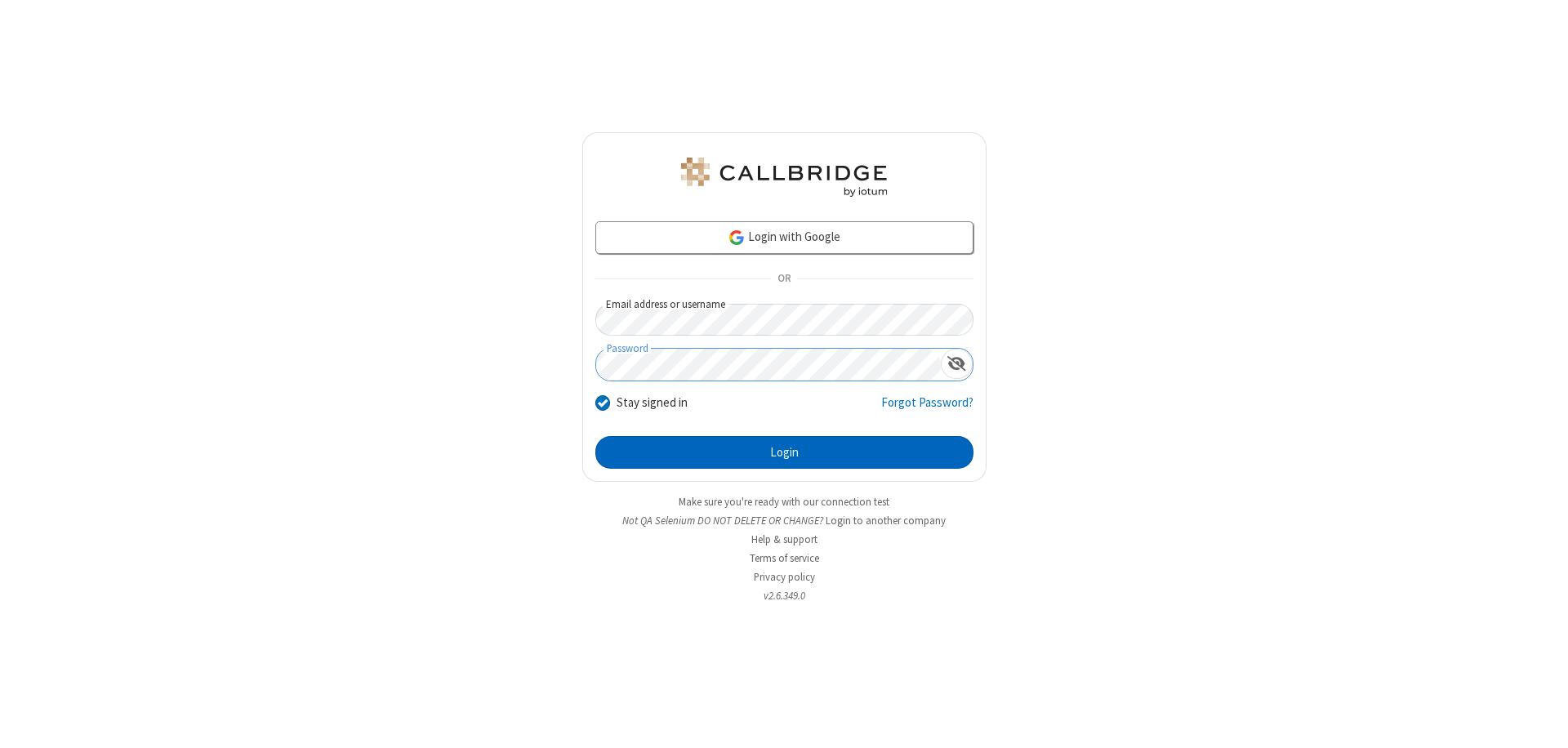
click at [784, 452] on button "Login" at bounding box center [784, 452] width 378 height 33
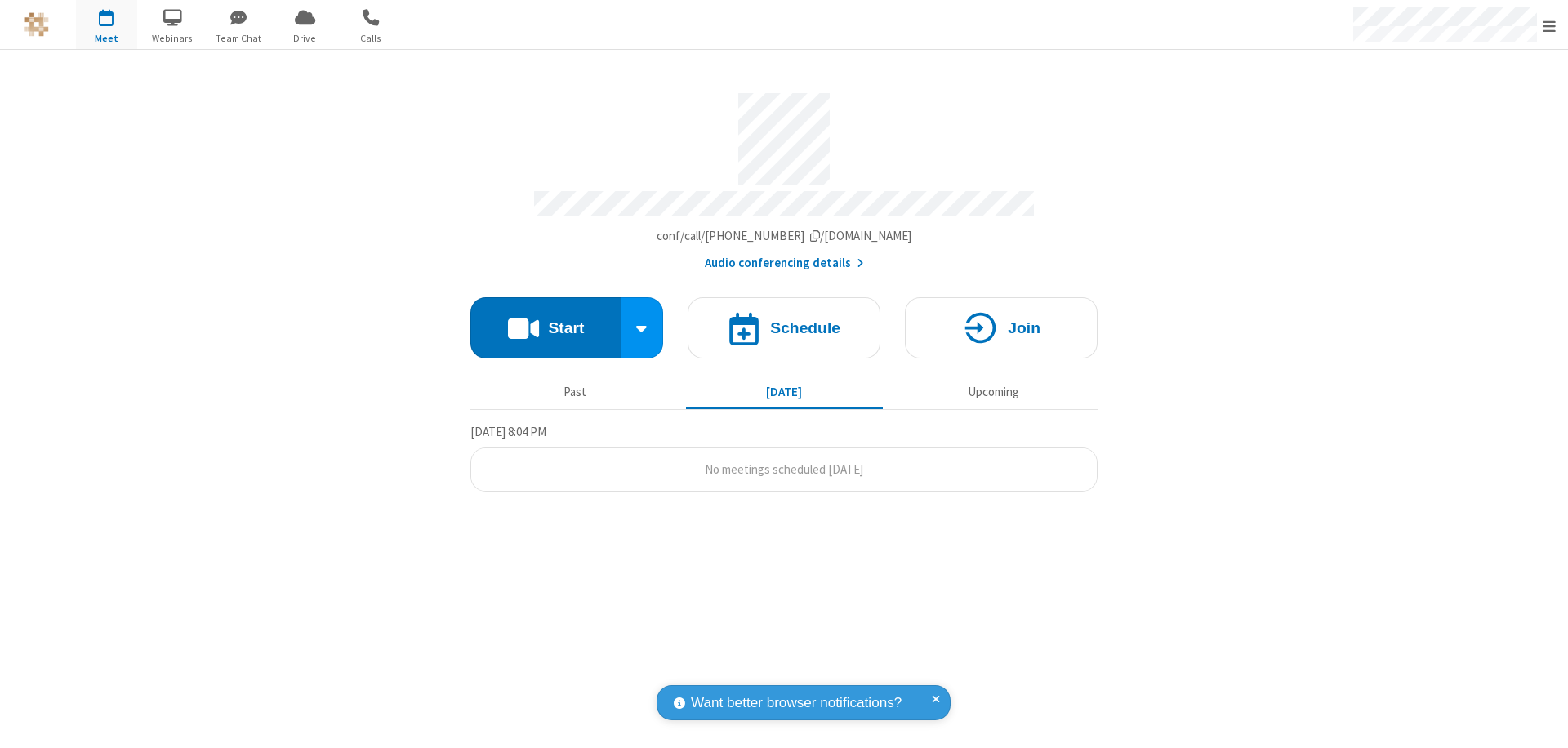
click at [1549, 26] on span "Open menu" at bounding box center [1549, 26] width 13 height 16
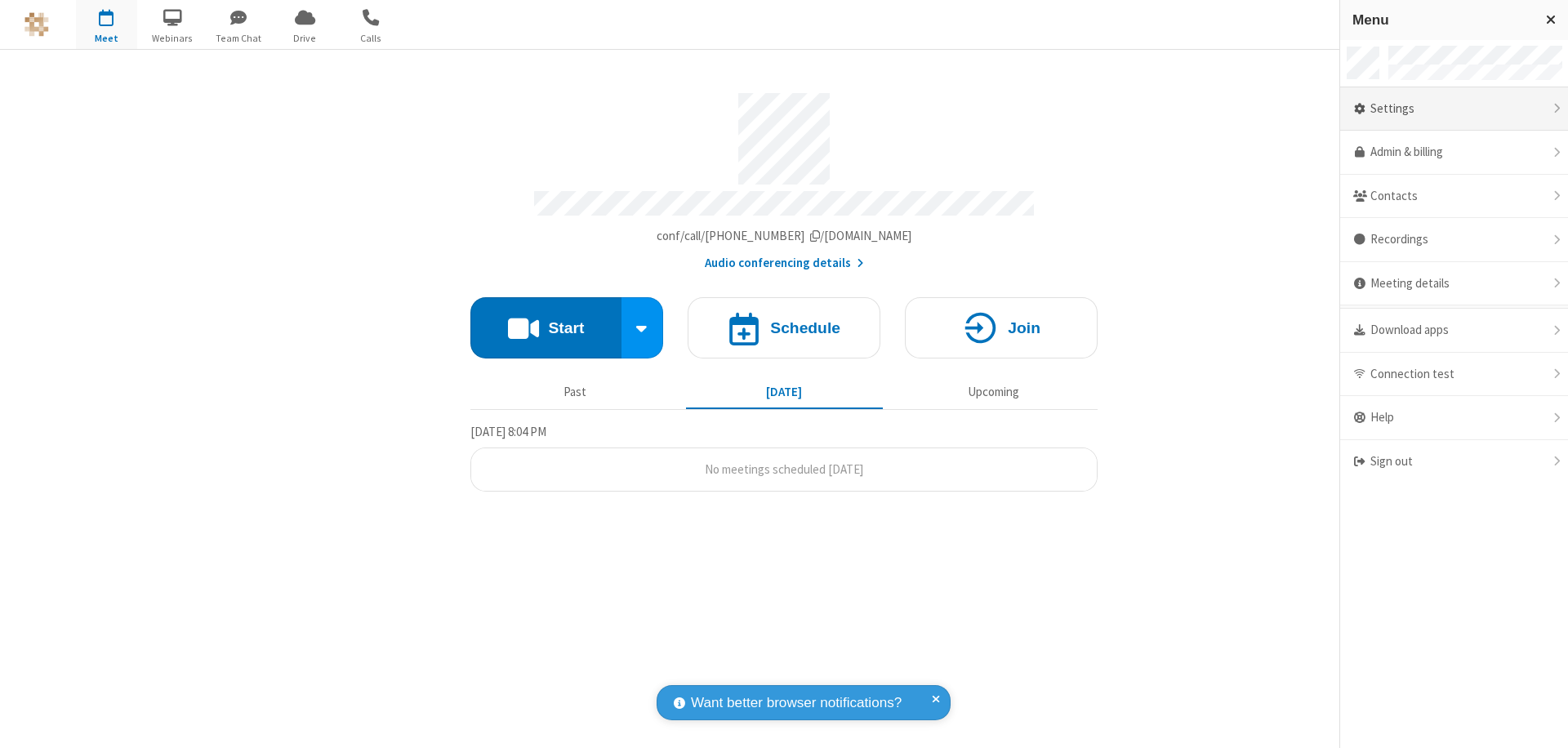
click at [1453, 109] on div "Settings" at bounding box center [1453, 110] width 228 height 44
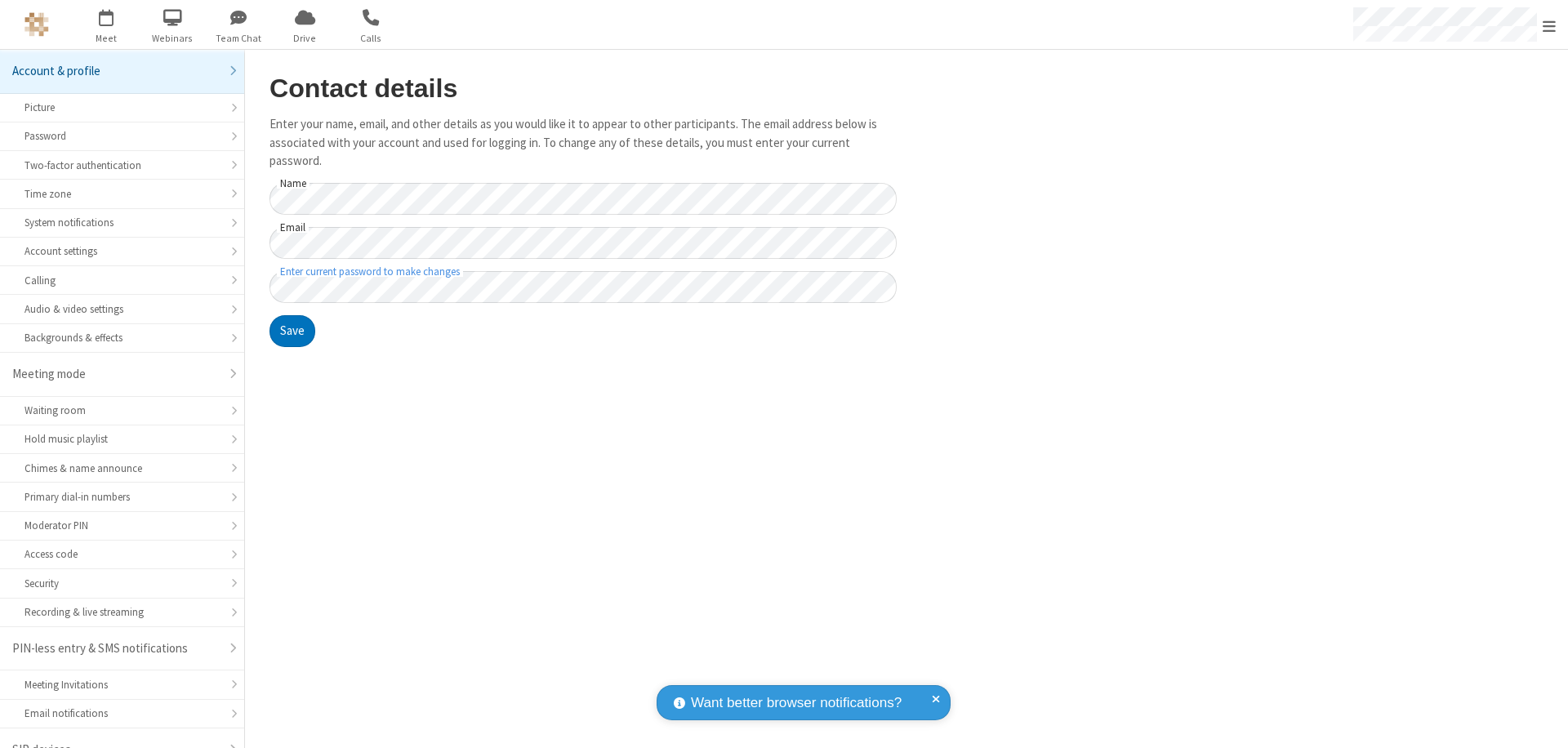
scroll to position [23, 0]
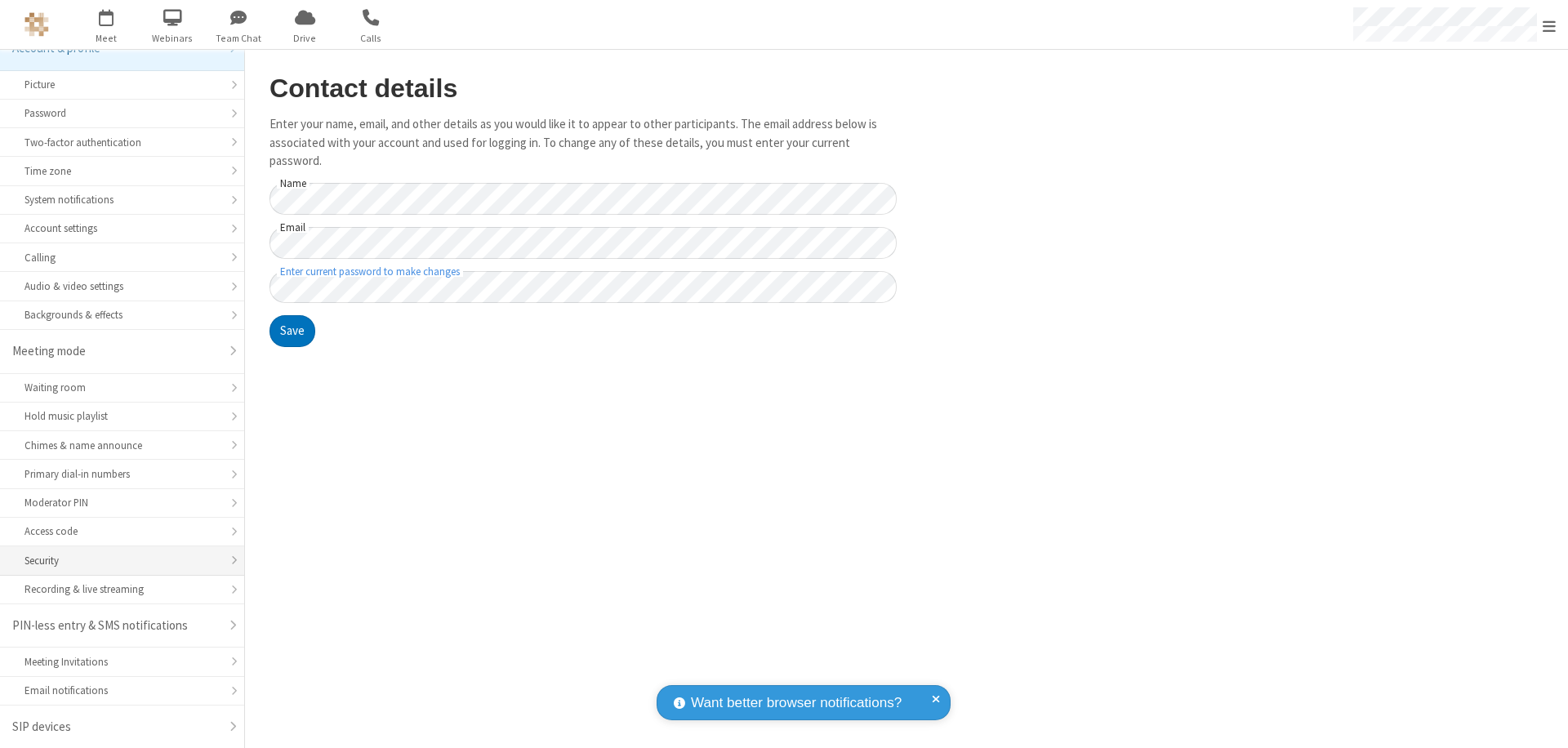
click at [116, 560] on div "Security" at bounding box center [122, 560] width 195 height 16
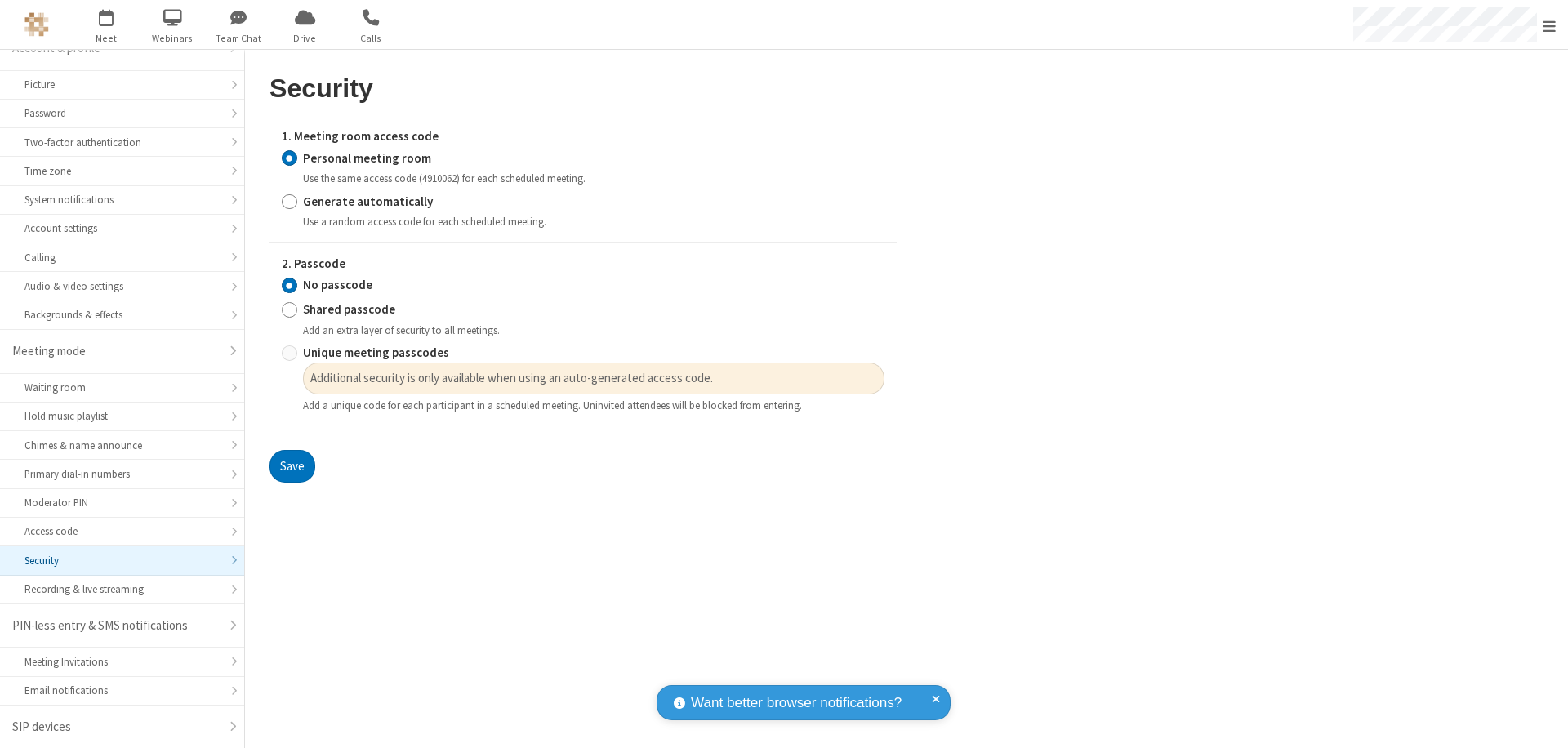
click at [289, 201] on input "Generate automatically" at bounding box center [289, 201] width 16 height 17
radio input "true"
click at [289, 310] on input "Shared passcode" at bounding box center [289, 310] width 16 height 17
radio input "true"
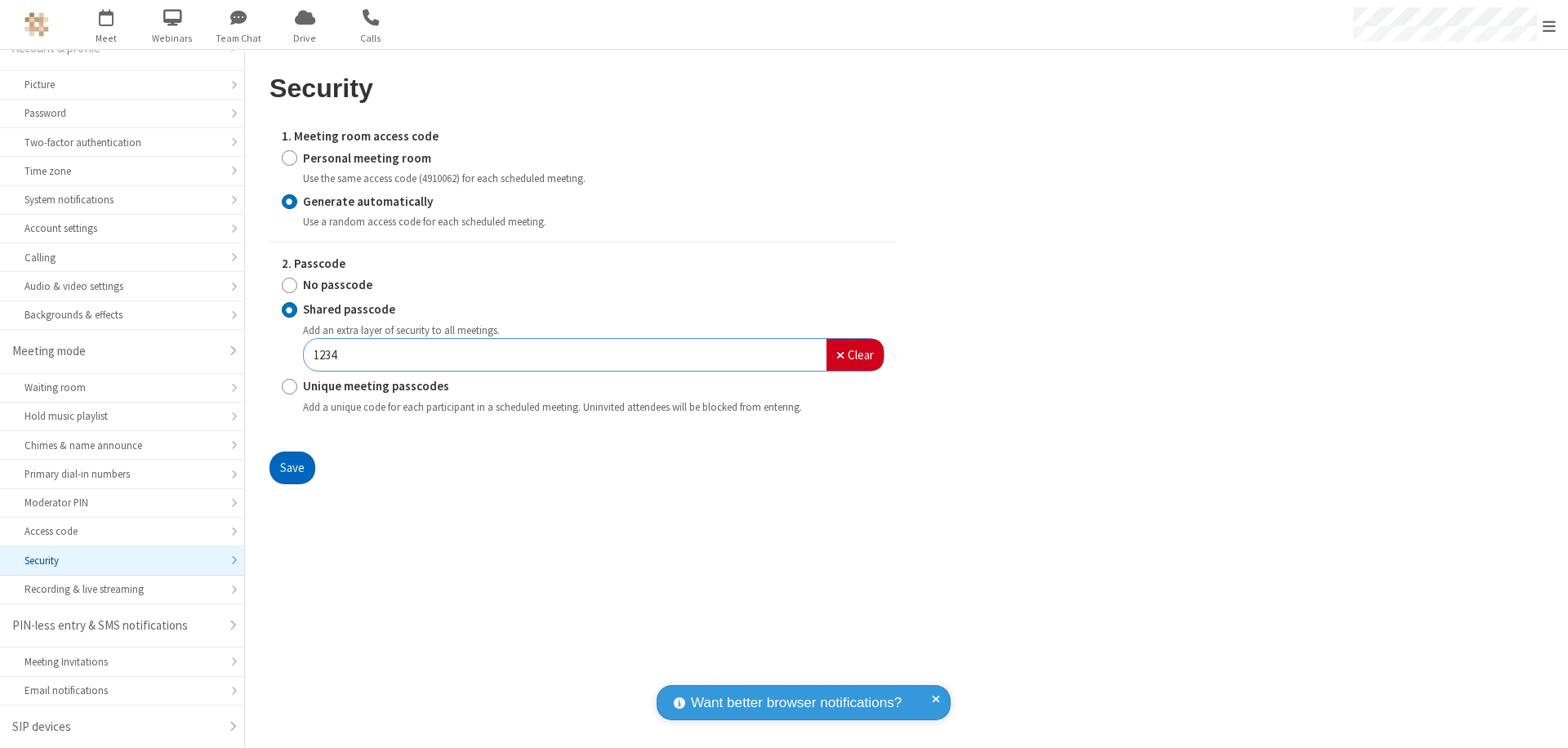
type input "1234"
click at [292, 467] on button "Save" at bounding box center [292, 468] width 45 height 33
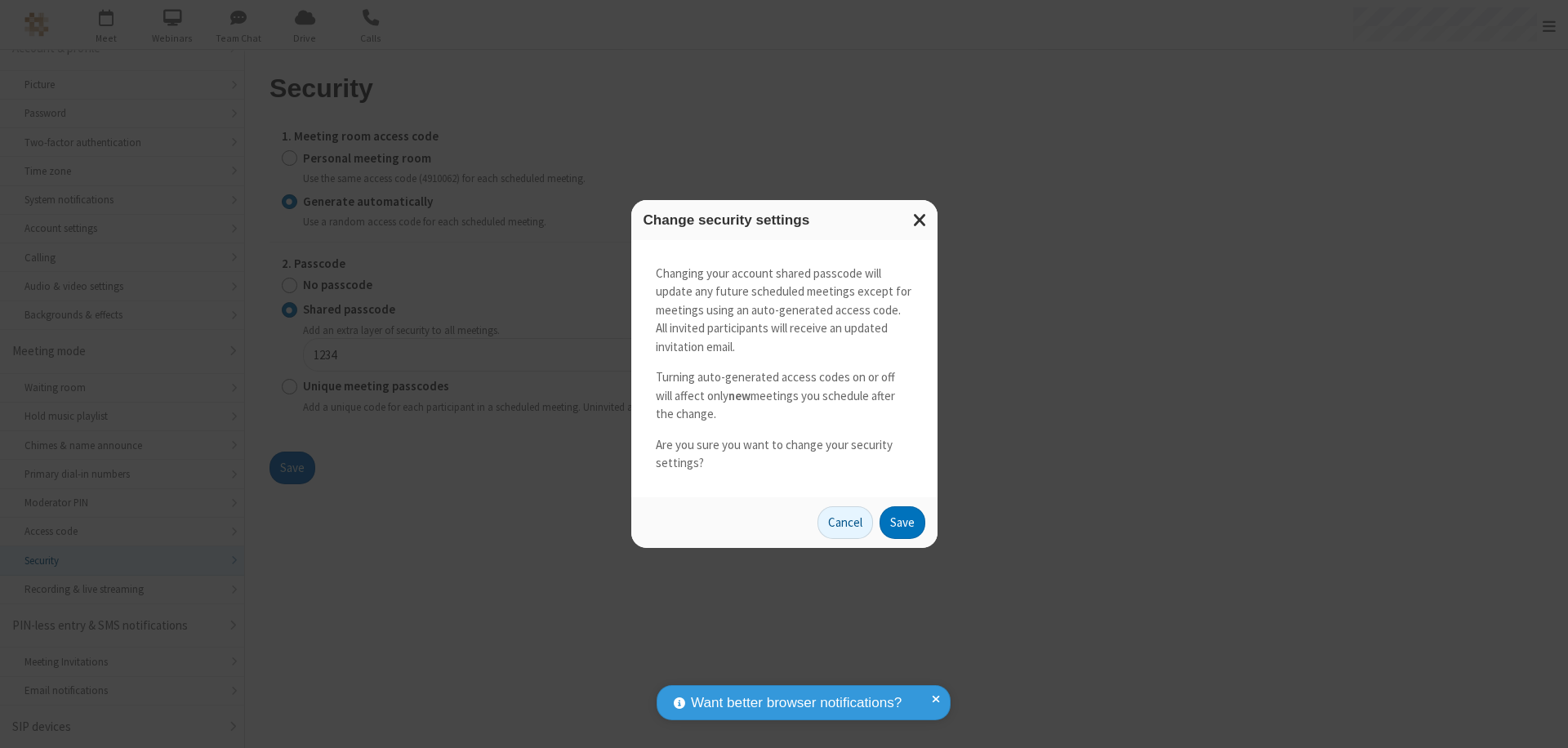
click at [901, 521] on button "Save" at bounding box center [901, 522] width 45 height 33
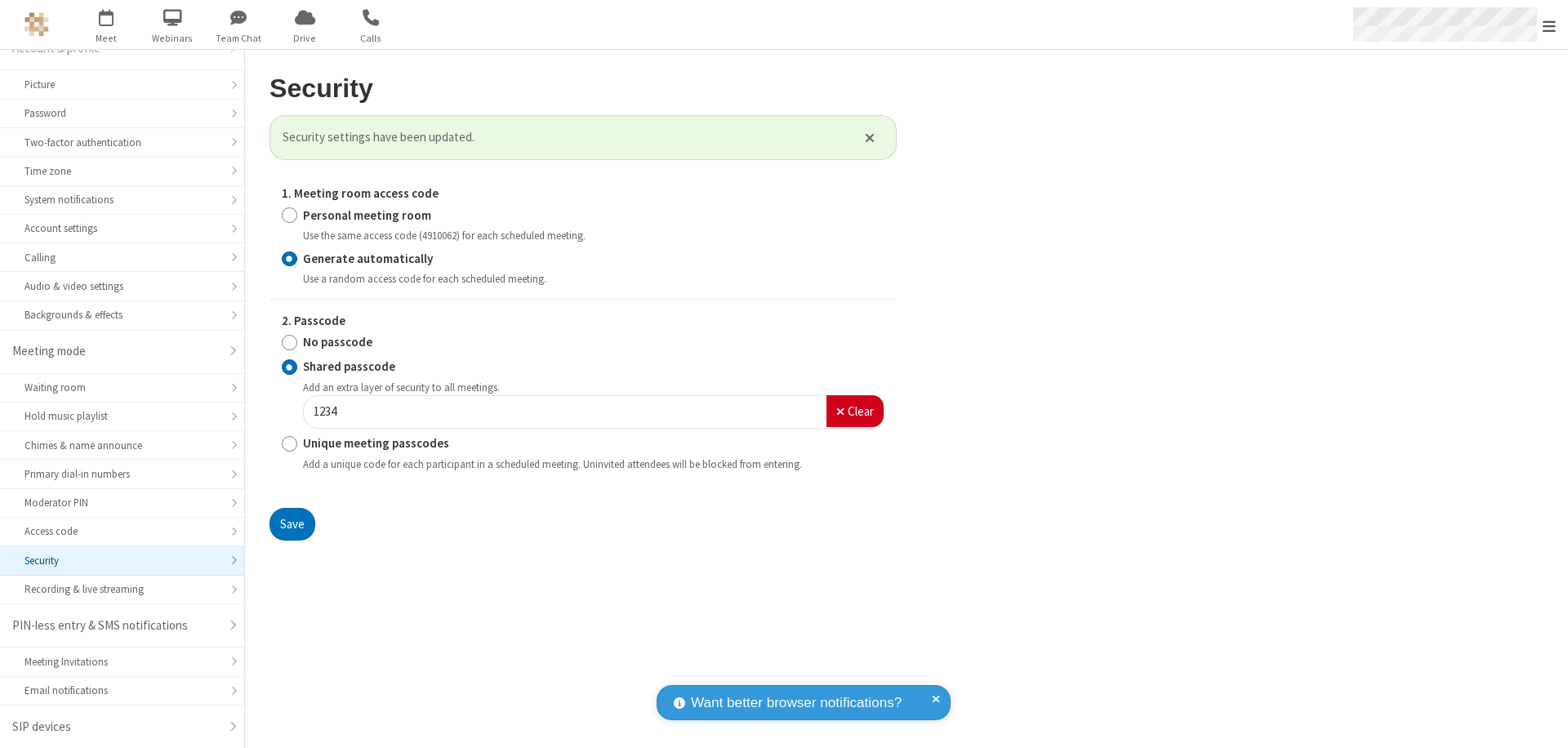
click at [1549, 26] on span "Open menu" at bounding box center [1549, 26] width 13 height 16
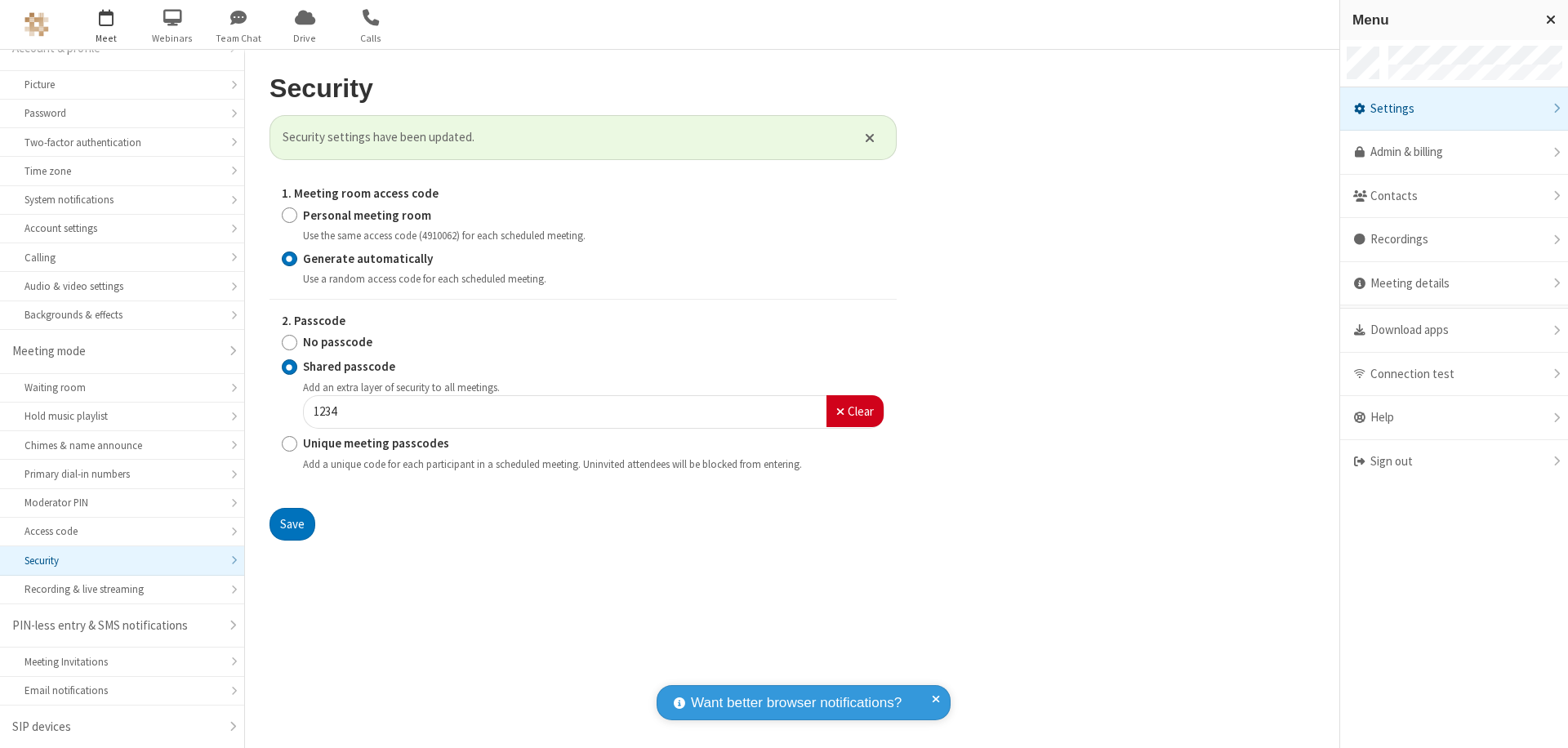
click at [106, 25] on span "button" at bounding box center [106, 17] width 61 height 28
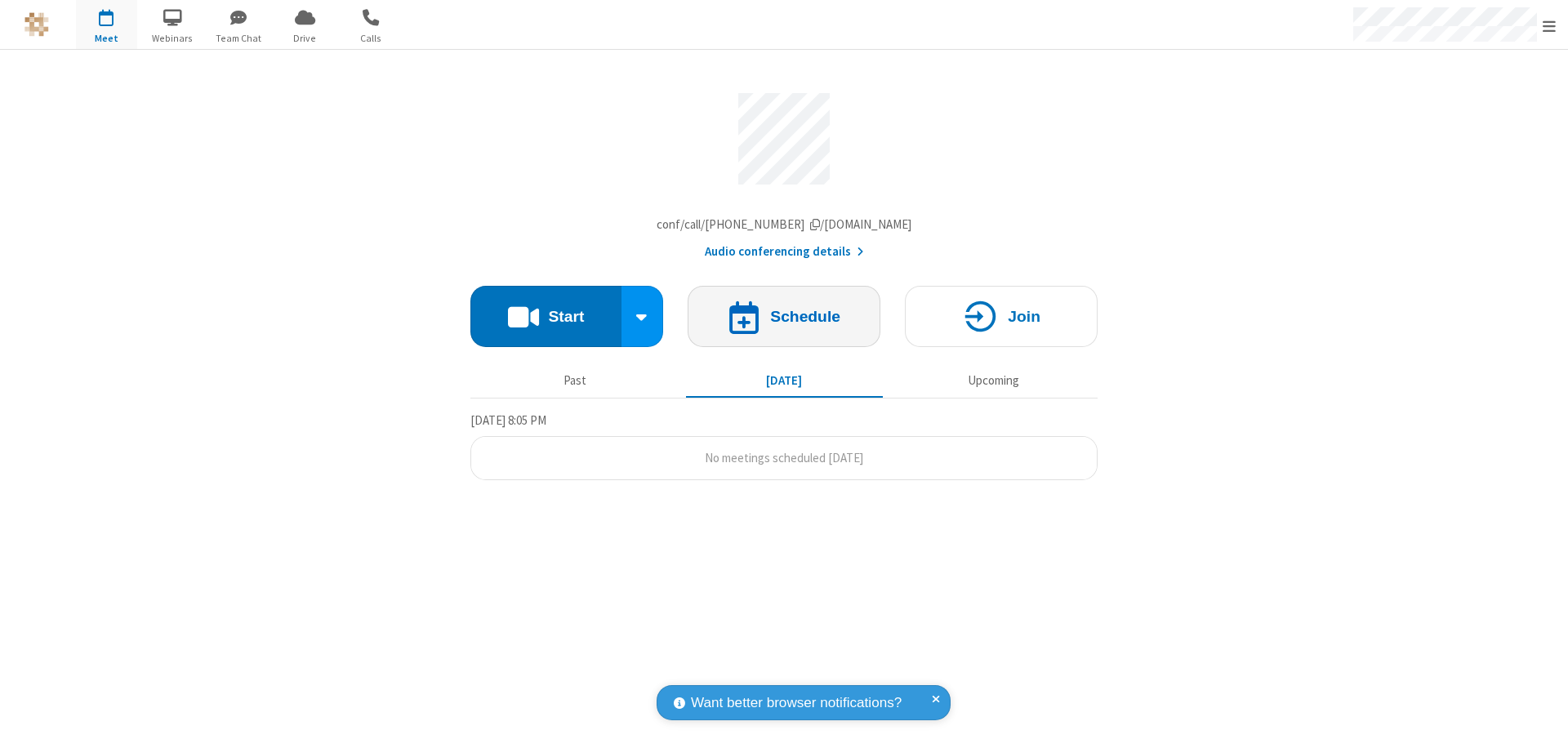
click at [784, 320] on h4 "Schedule" at bounding box center [805, 316] width 70 height 16
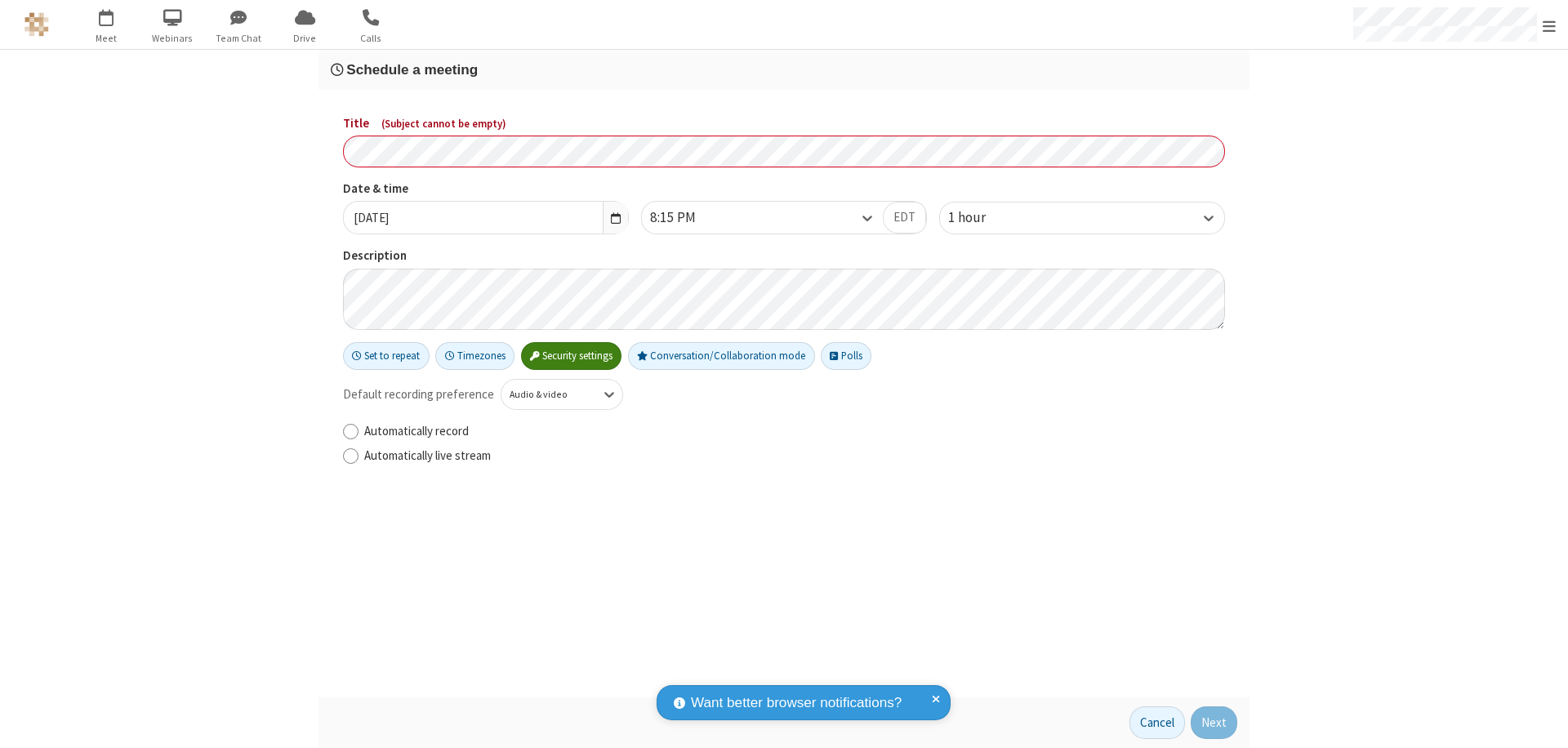
click at [784, 69] on h3 "Schedule a meeting" at bounding box center [784, 69] width 906 height 16
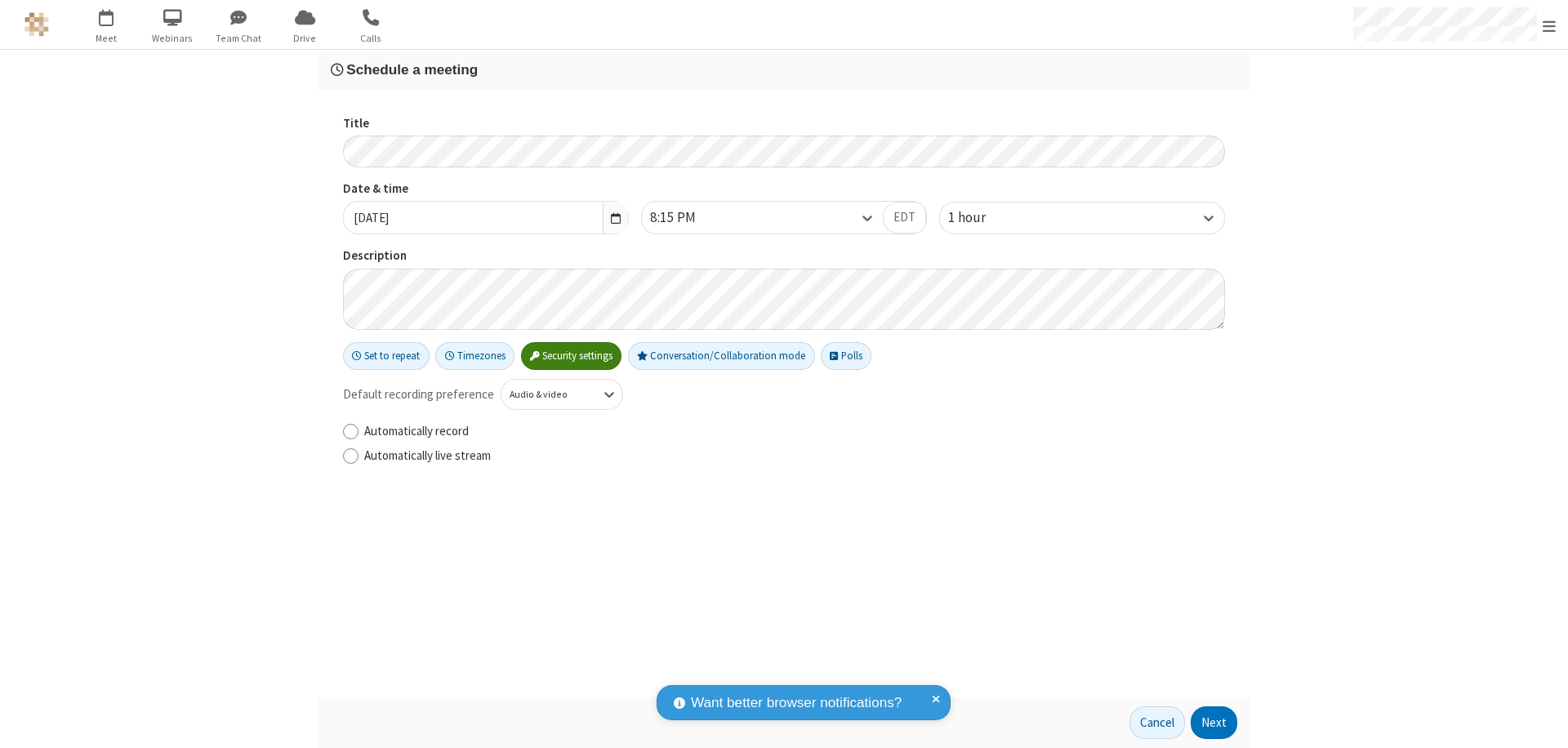
click at [1215, 722] on button "Next" at bounding box center [1214, 722] width 46 height 33
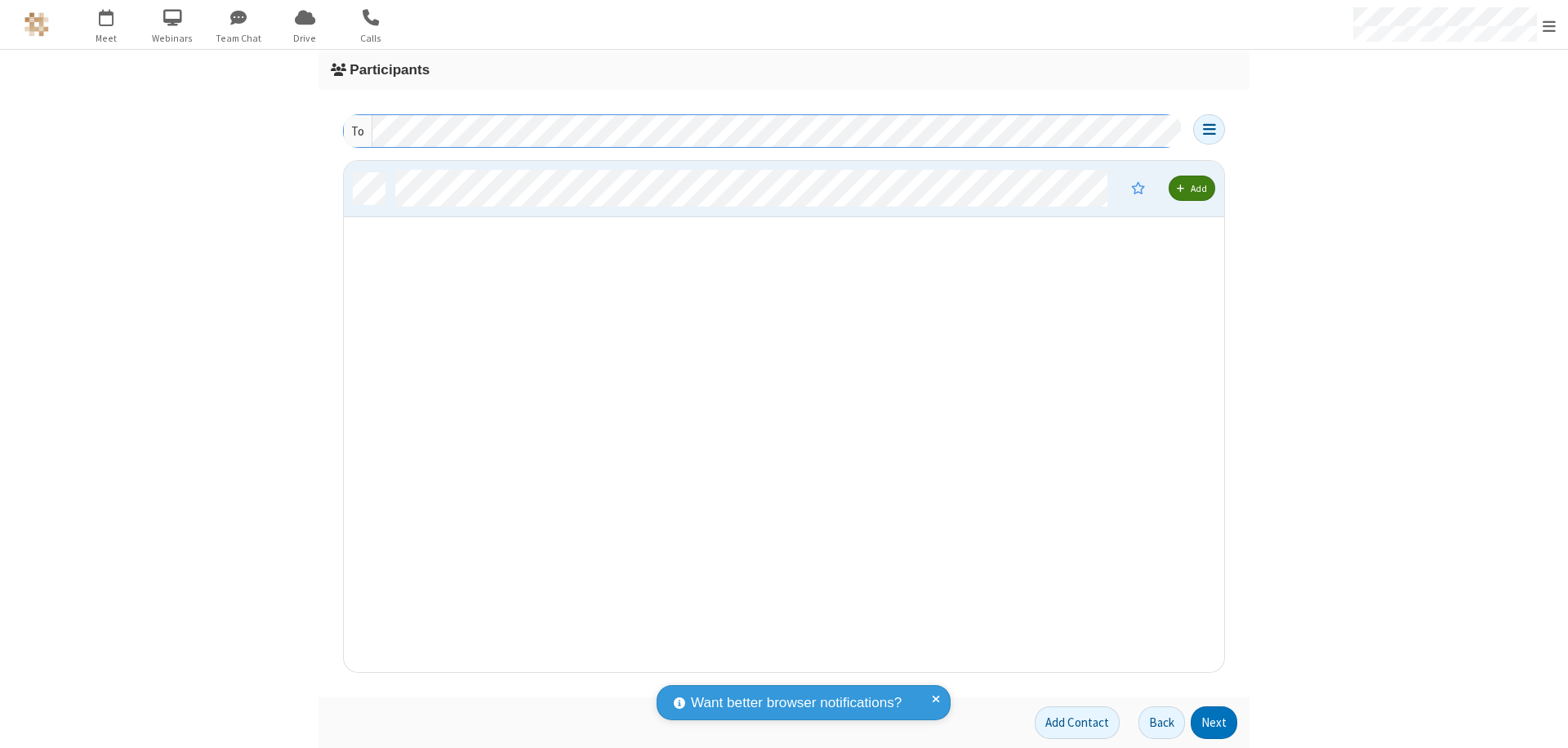
scroll to position [499, 868]
click at [1215, 722] on button "Next" at bounding box center [1214, 722] width 46 height 33
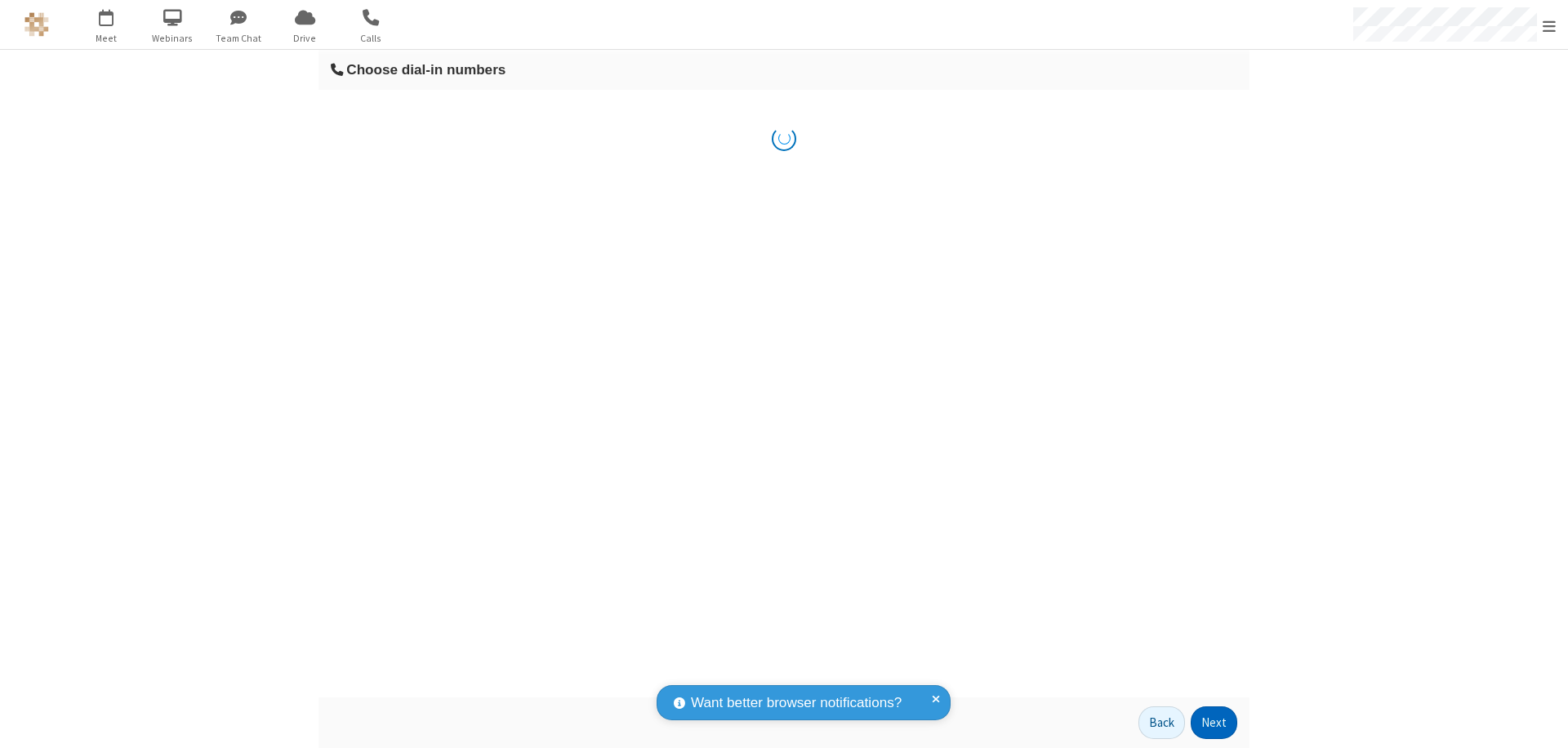
click at [1215, 722] on button "Next" at bounding box center [1214, 722] width 46 height 33
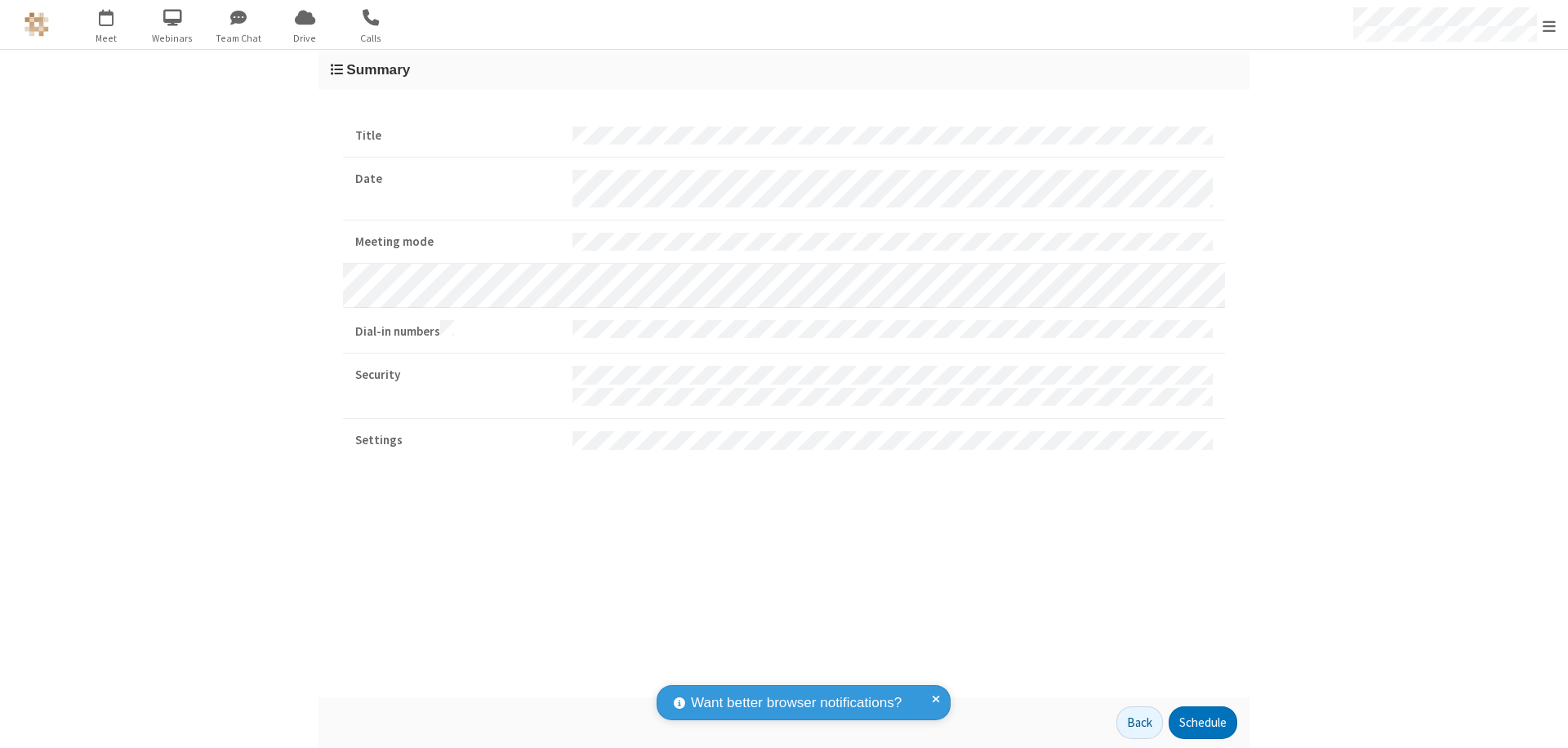
click at [1202, 722] on button "Schedule" at bounding box center [1202, 722] width 68 height 33
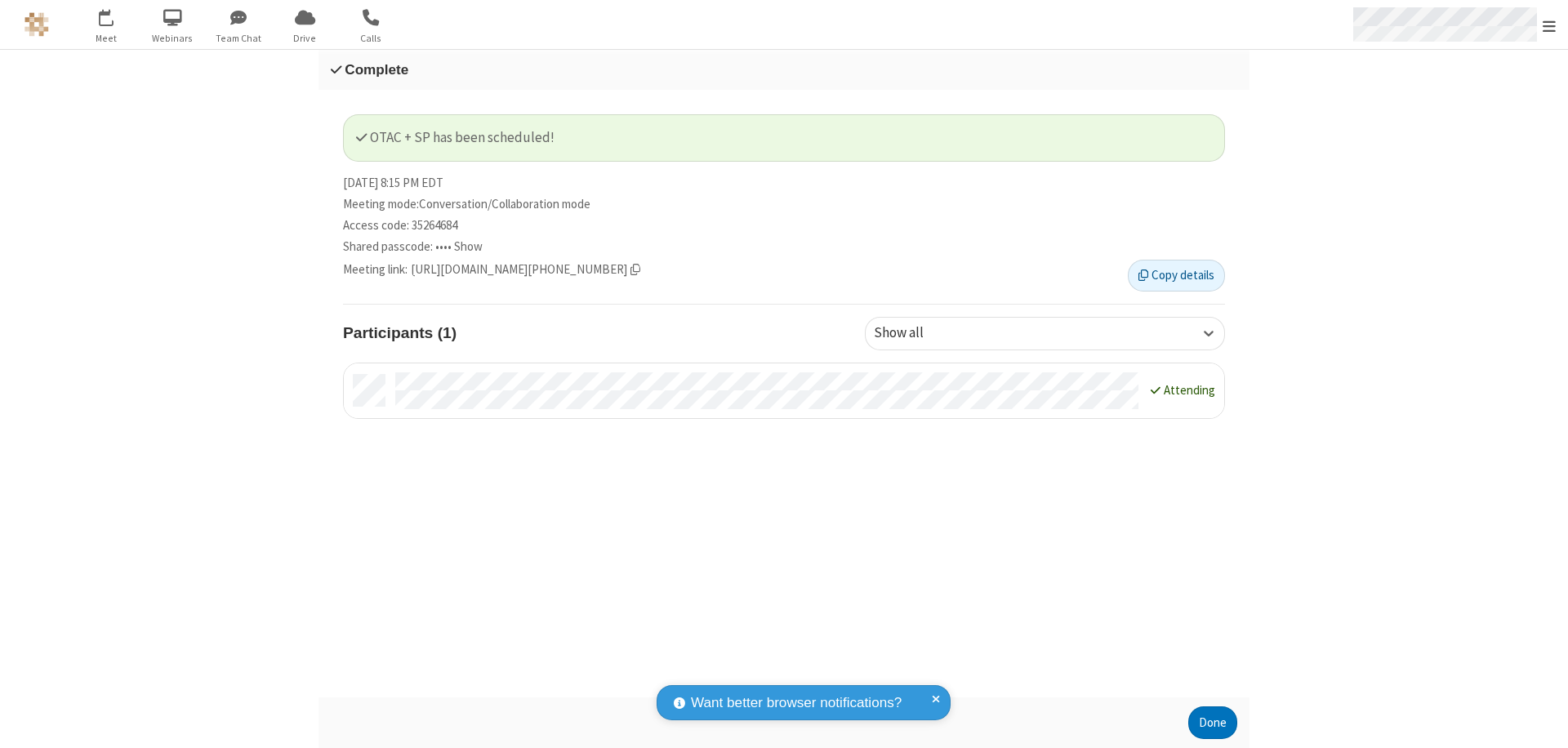
click at [1549, 25] on span "Open menu" at bounding box center [1549, 26] width 13 height 16
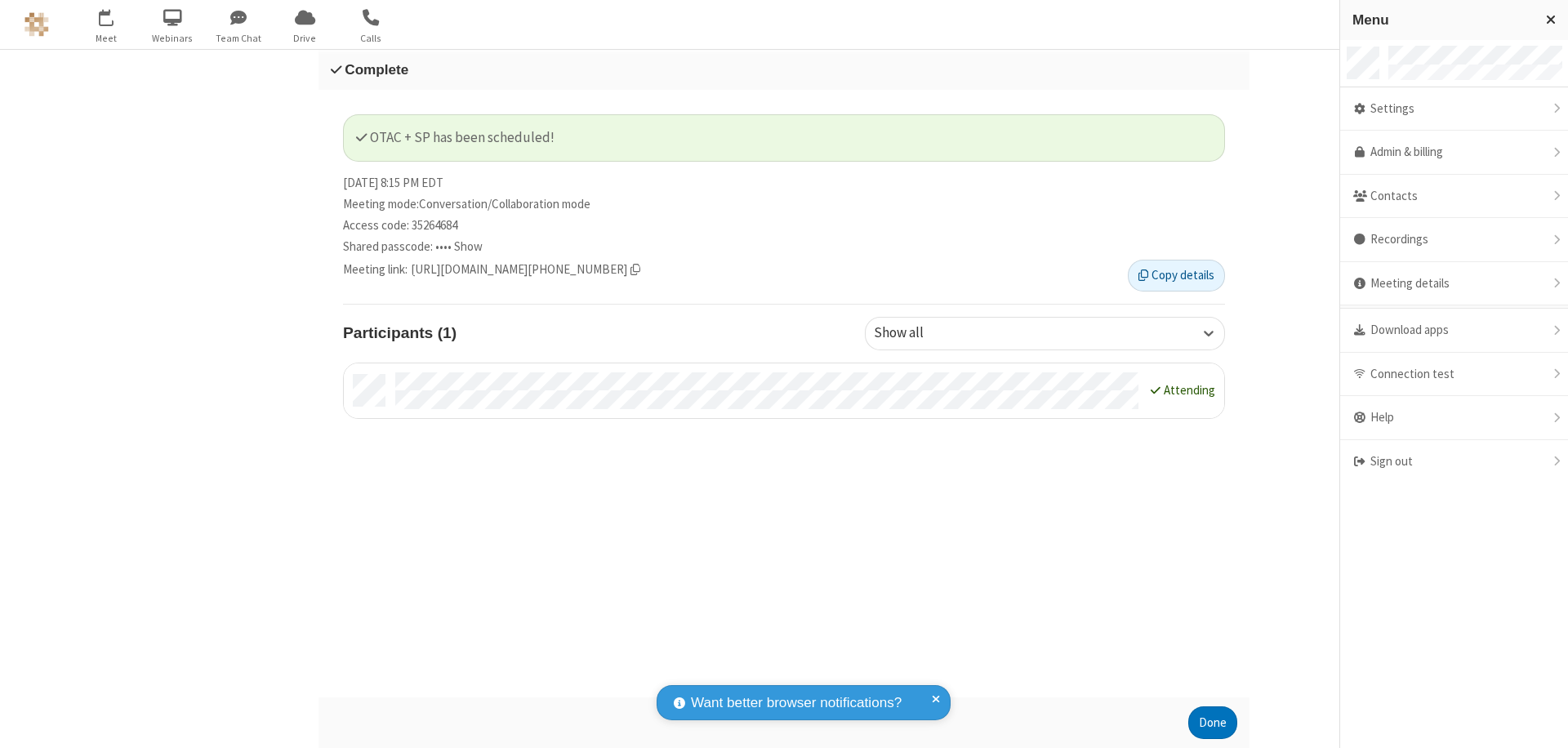
click at [1453, 461] on div "Sign out" at bounding box center [1453, 461] width 228 height 44
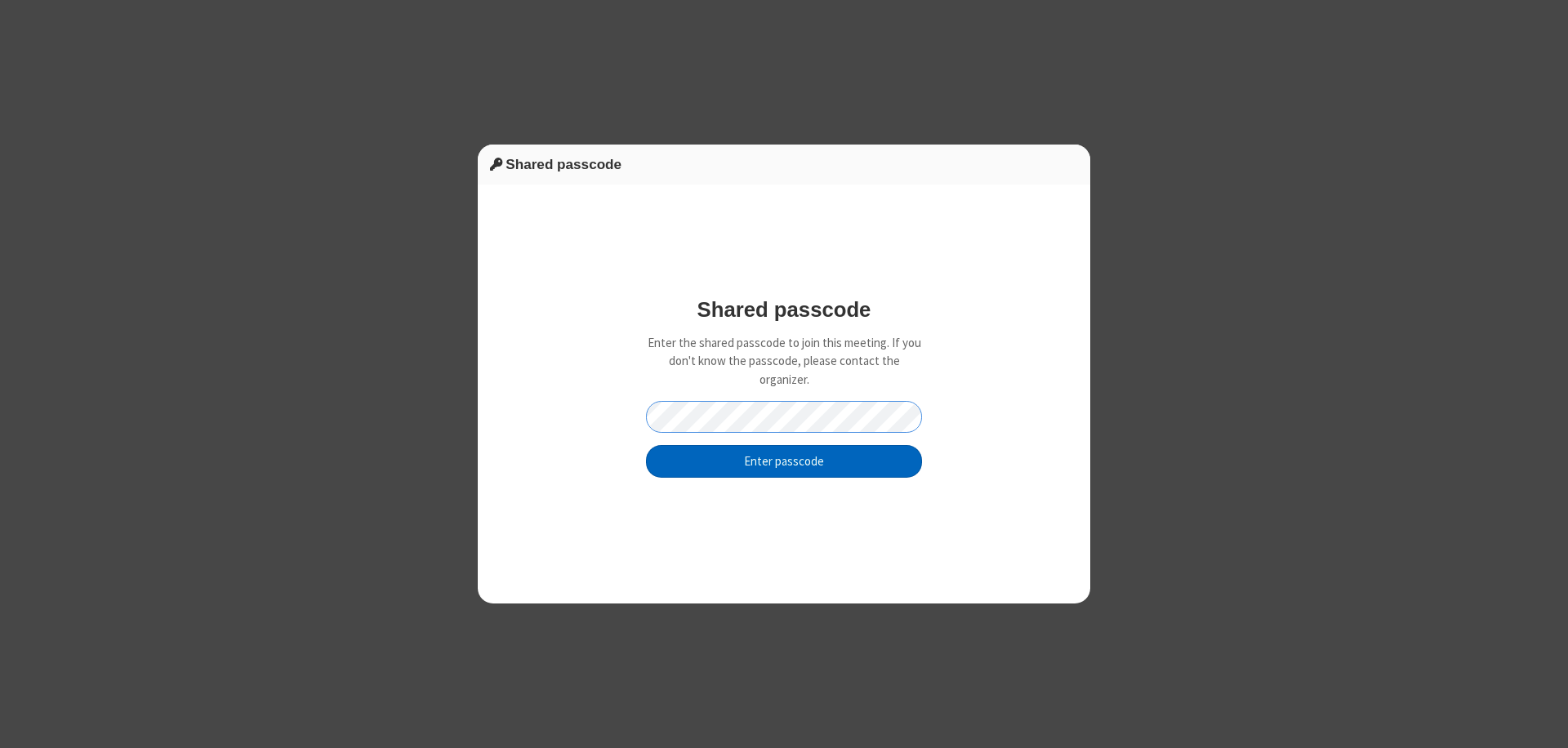
click at [784, 460] on button "Enter passcode" at bounding box center [784, 461] width 276 height 33
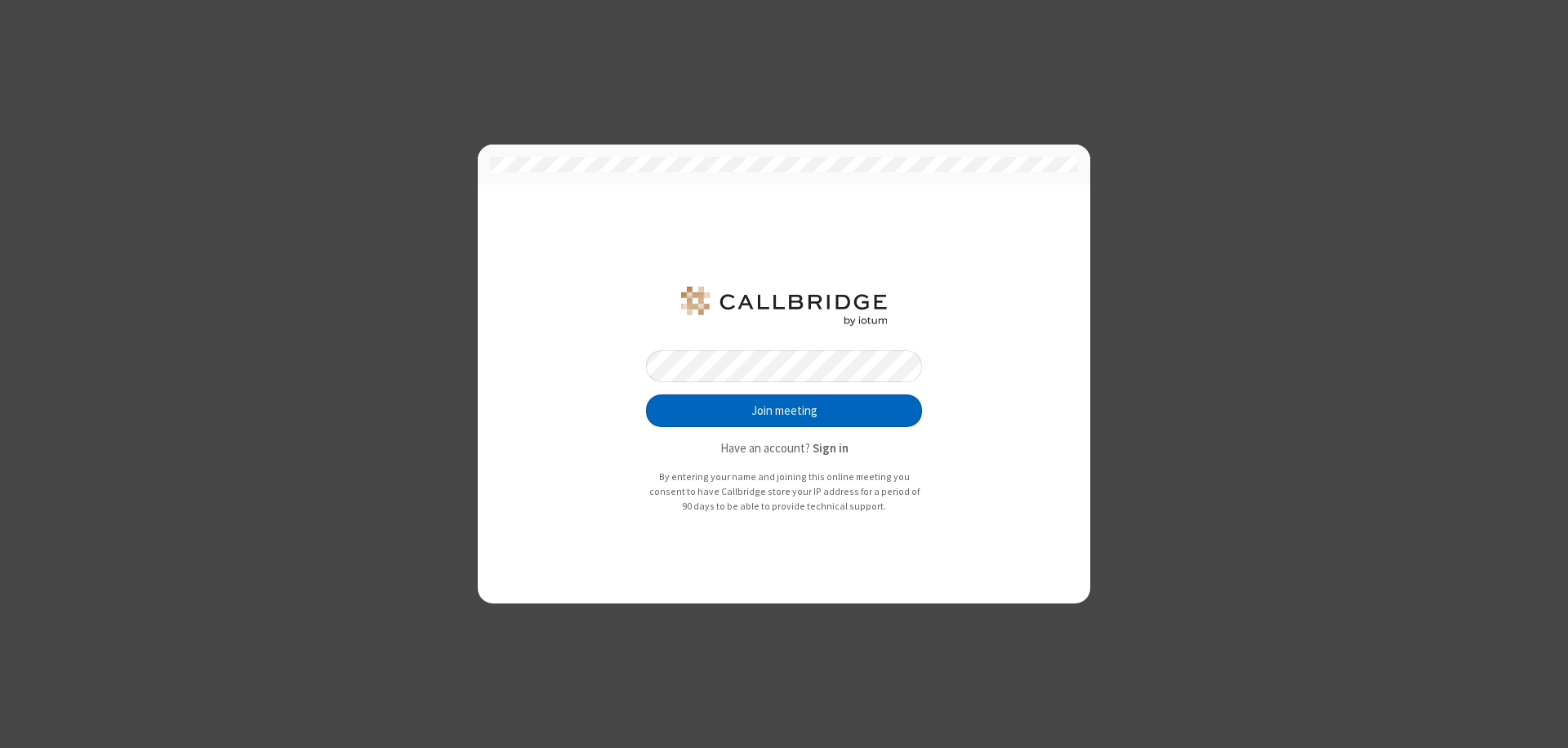
click at [784, 411] on button "Join meeting" at bounding box center [784, 411] width 276 height 33
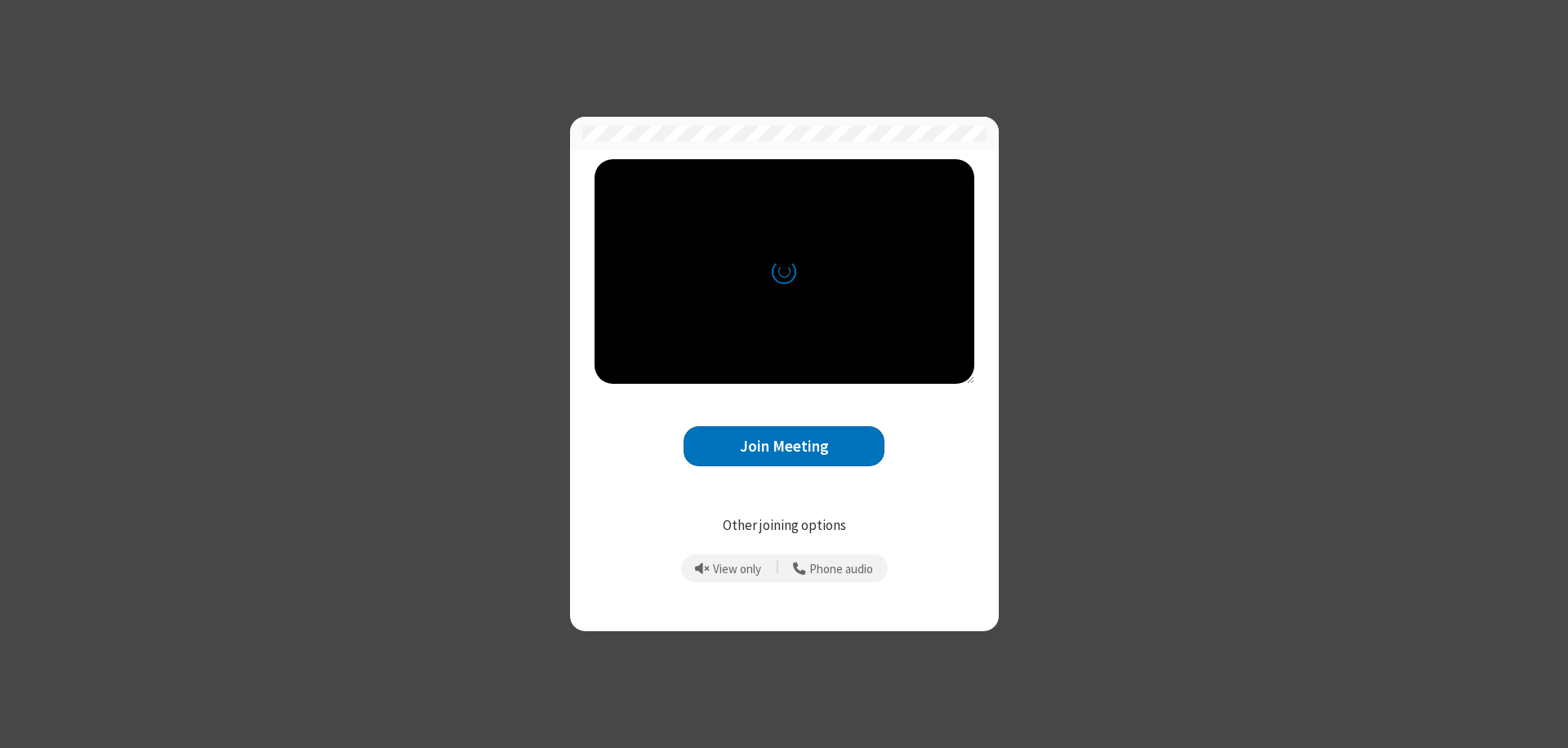
click at [784, 446] on button "Join Meeting" at bounding box center [784, 446] width 201 height 40
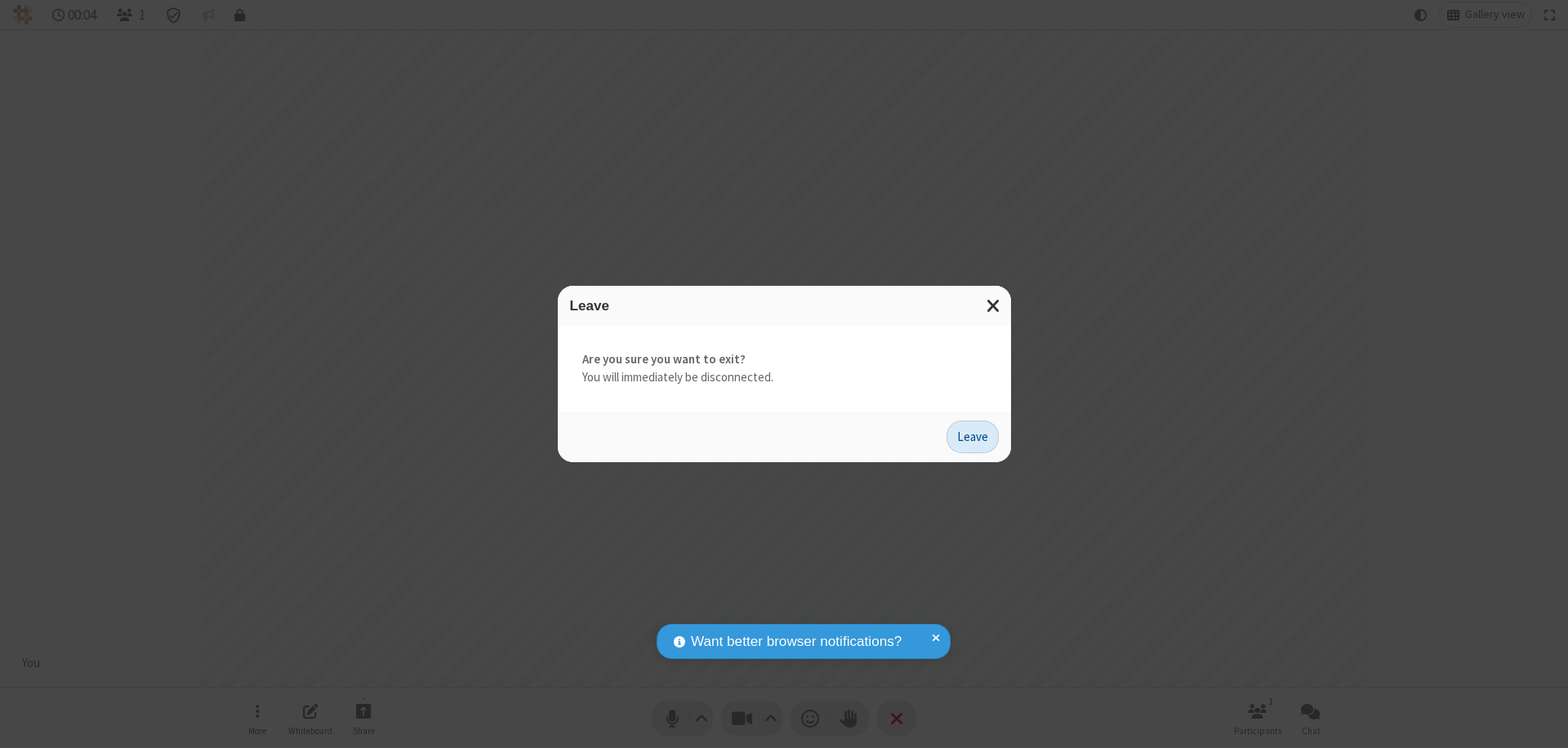
click at [972, 436] on button "Leave" at bounding box center [972, 437] width 52 height 33
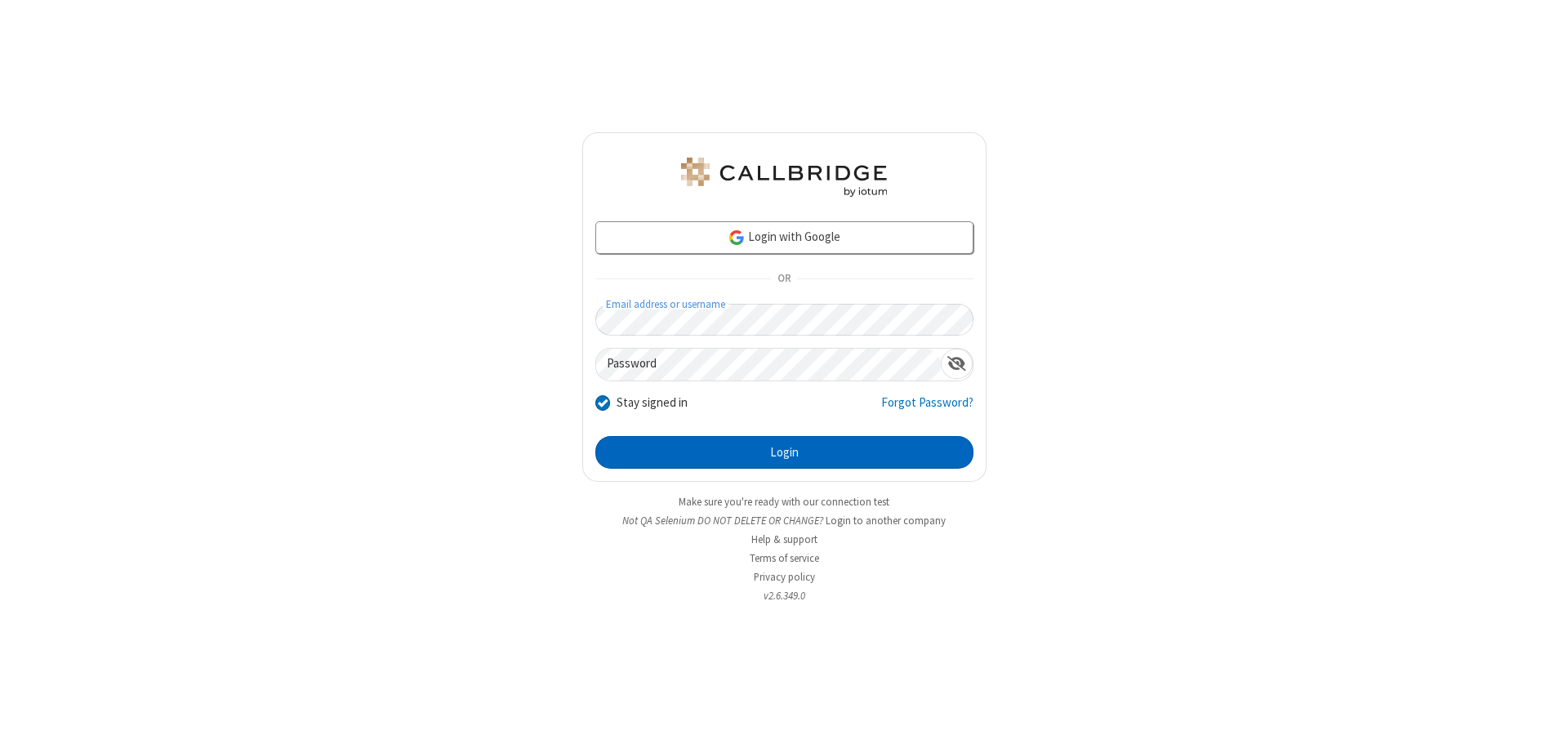
click at [784, 452] on button "Login" at bounding box center [784, 452] width 378 height 33
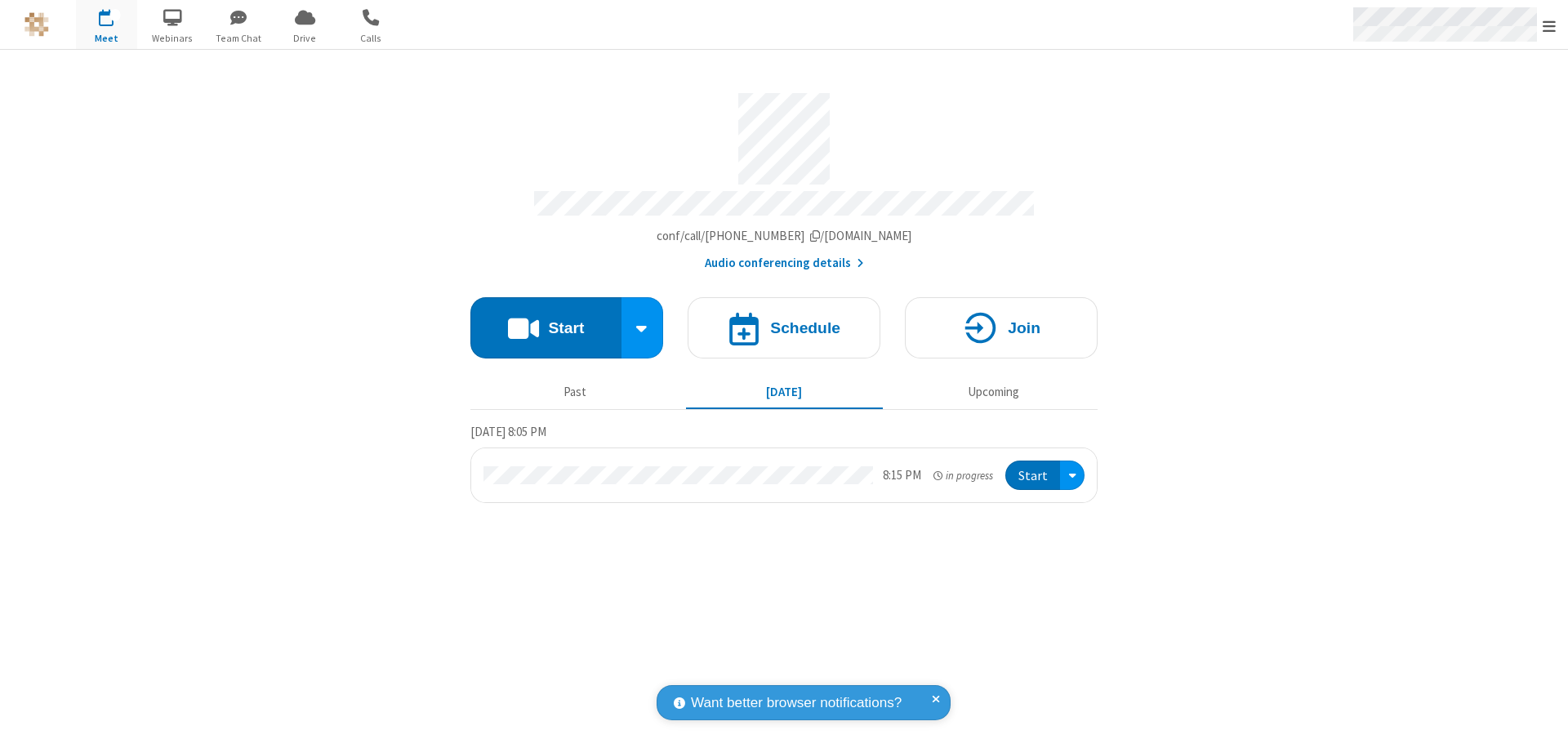
click at [1549, 26] on span "Open menu" at bounding box center [1549, 26] width 13 height 16
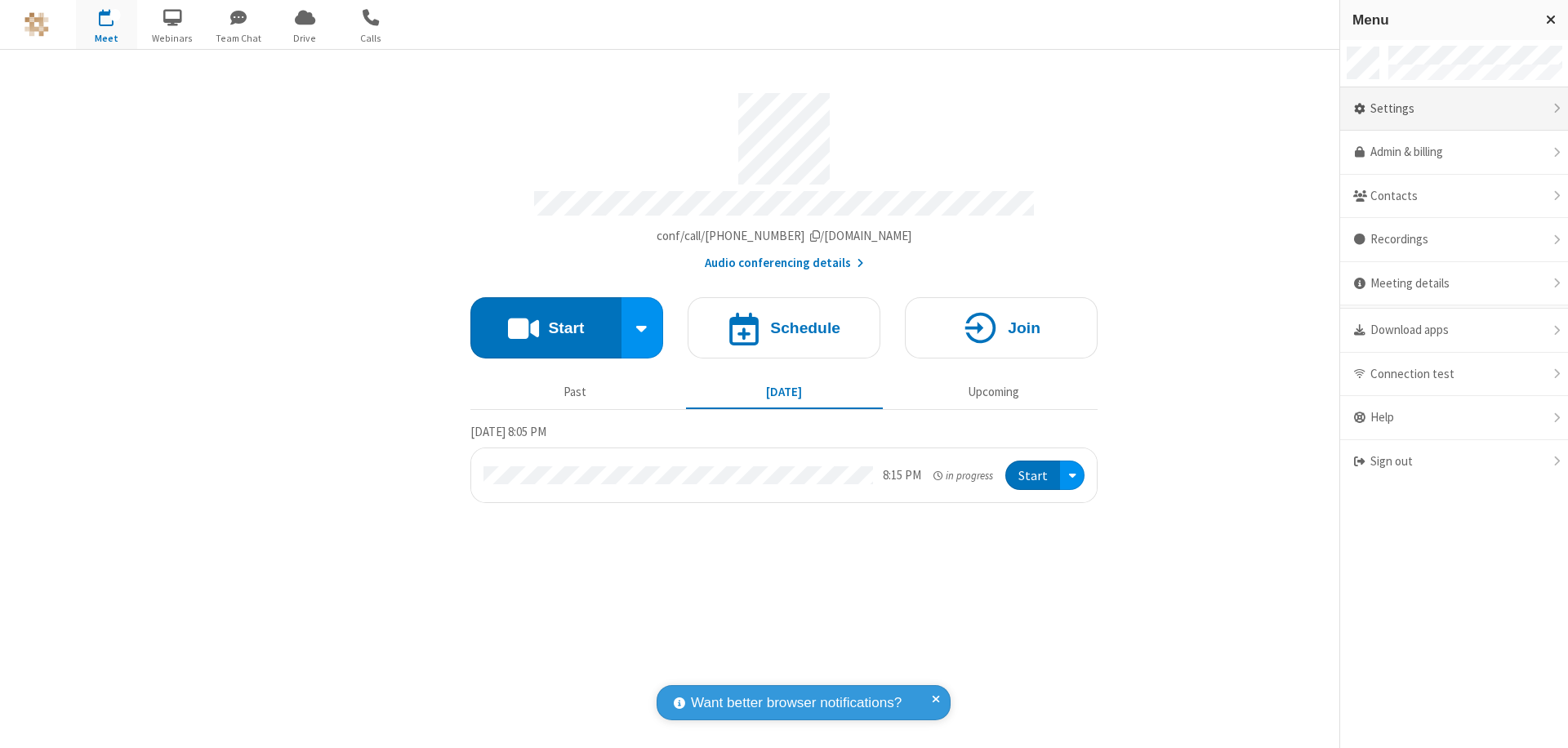
click at [1453, 109] on div "Settings" at bounding box center [1453, 110] width 228 height 44
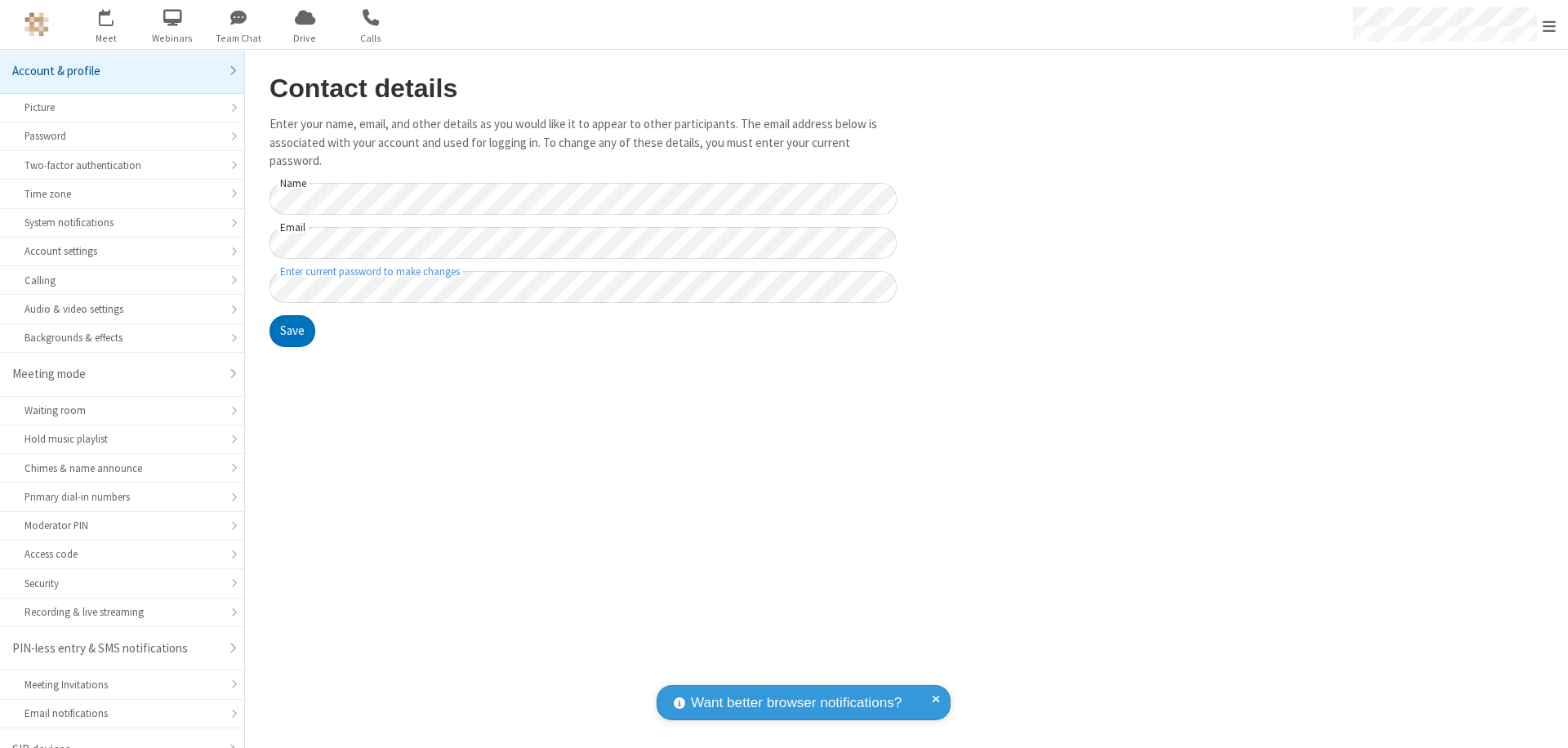
scroll to position [23, 0]
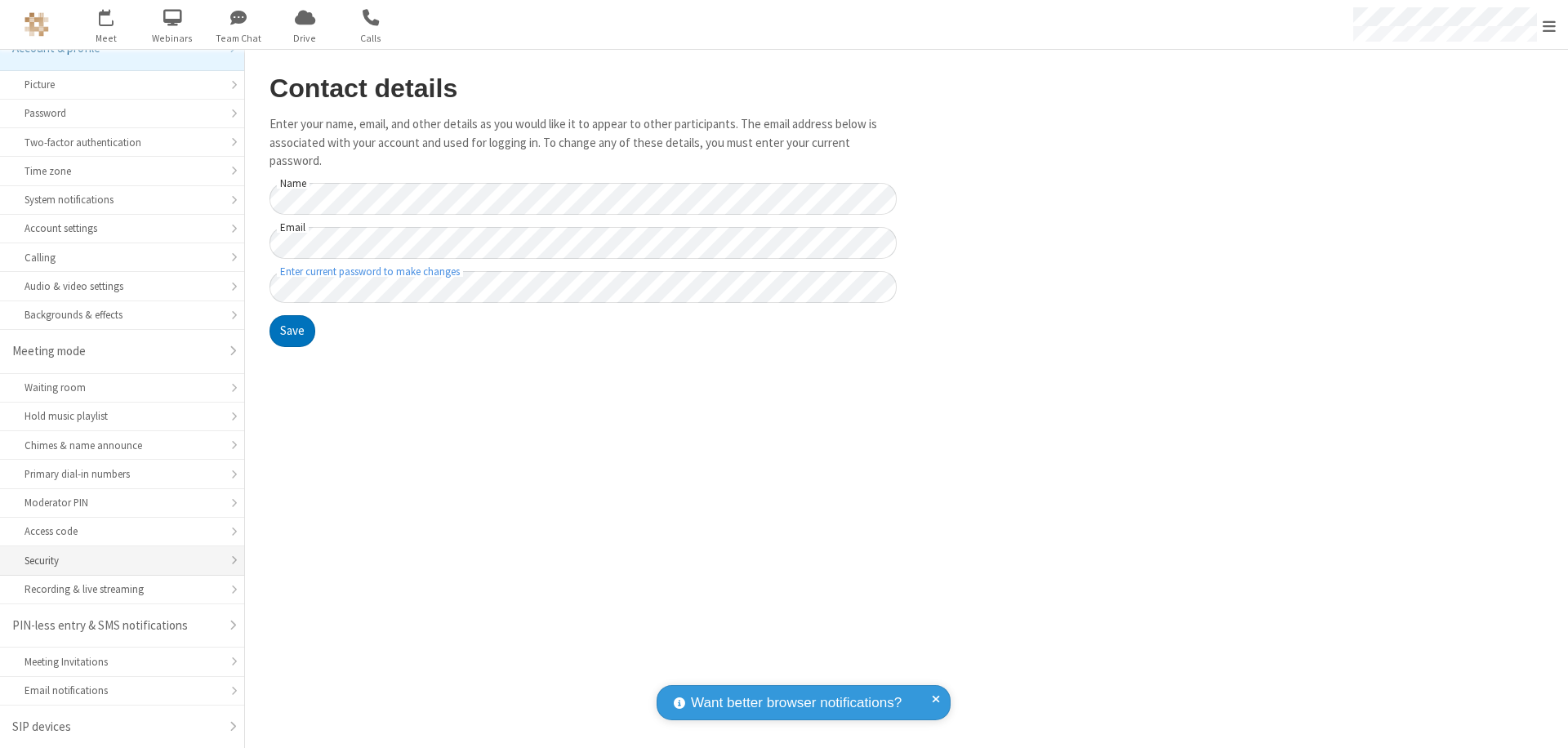
click at [116, 560] on div "Security" at bounding box center [122, 560] width 195 height 16
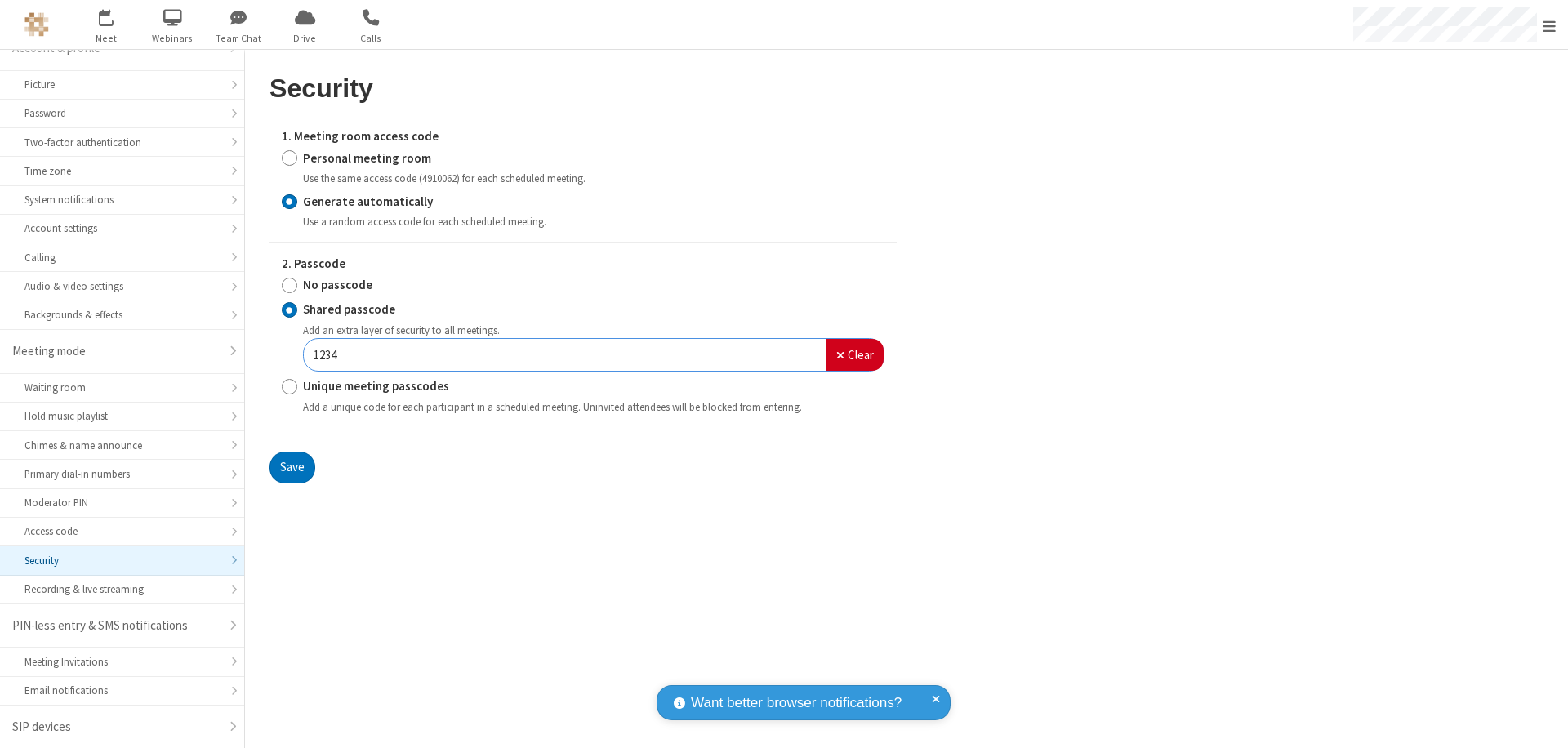
click at [289, 157] on input "Personal meeting room" at bounding box center [289, 157] width 16 height 17
radio input "true"
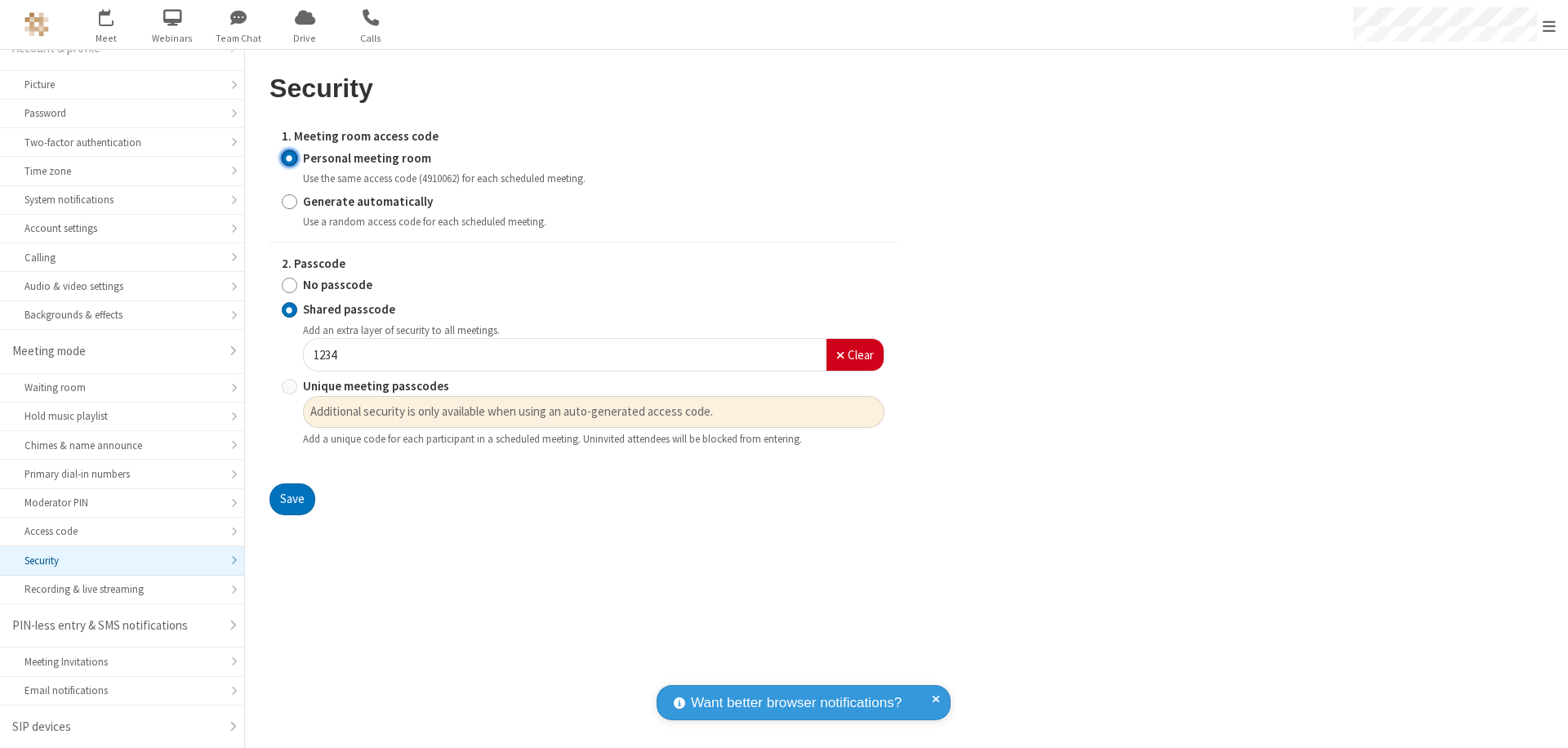
click at [289, 285] on input "No passcode" at bounding box center [289, 285] width 16 height 17
radio input "true"
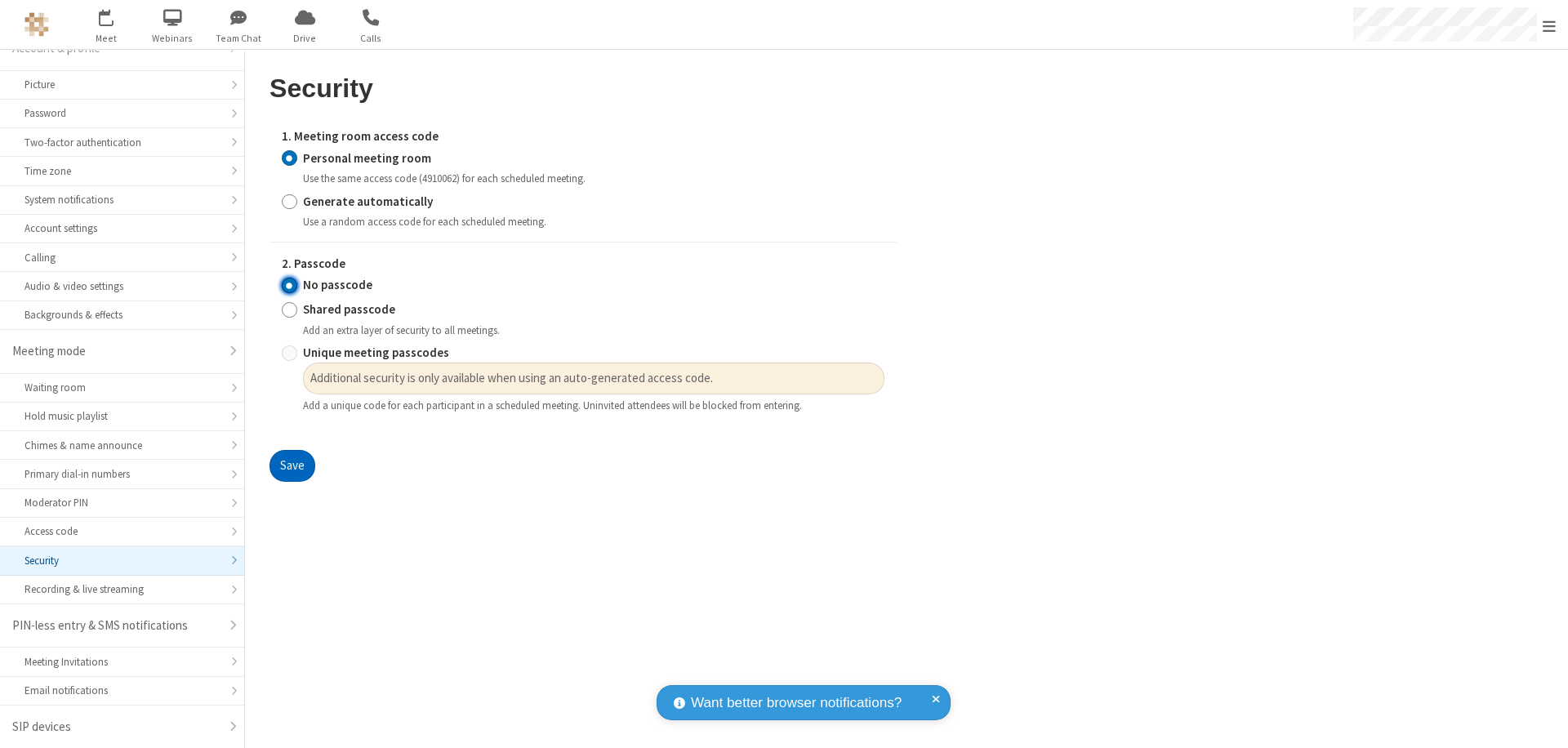
click at [292, 466] on button "Save" at bounding box center [292, 466] width 45 height 33
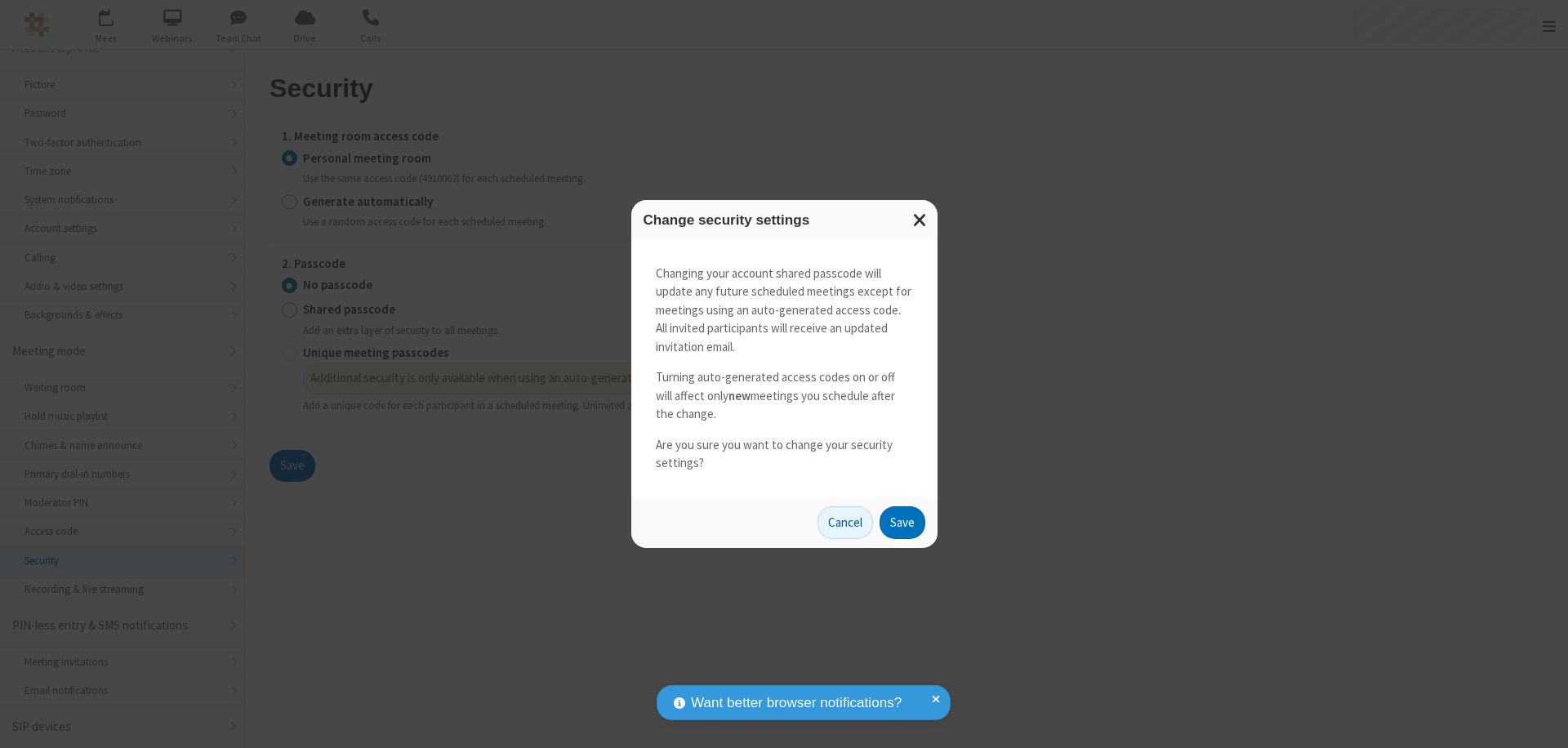
click at [901, 521] on button "Save" at bounding box center [901, 522] width 45 height 33
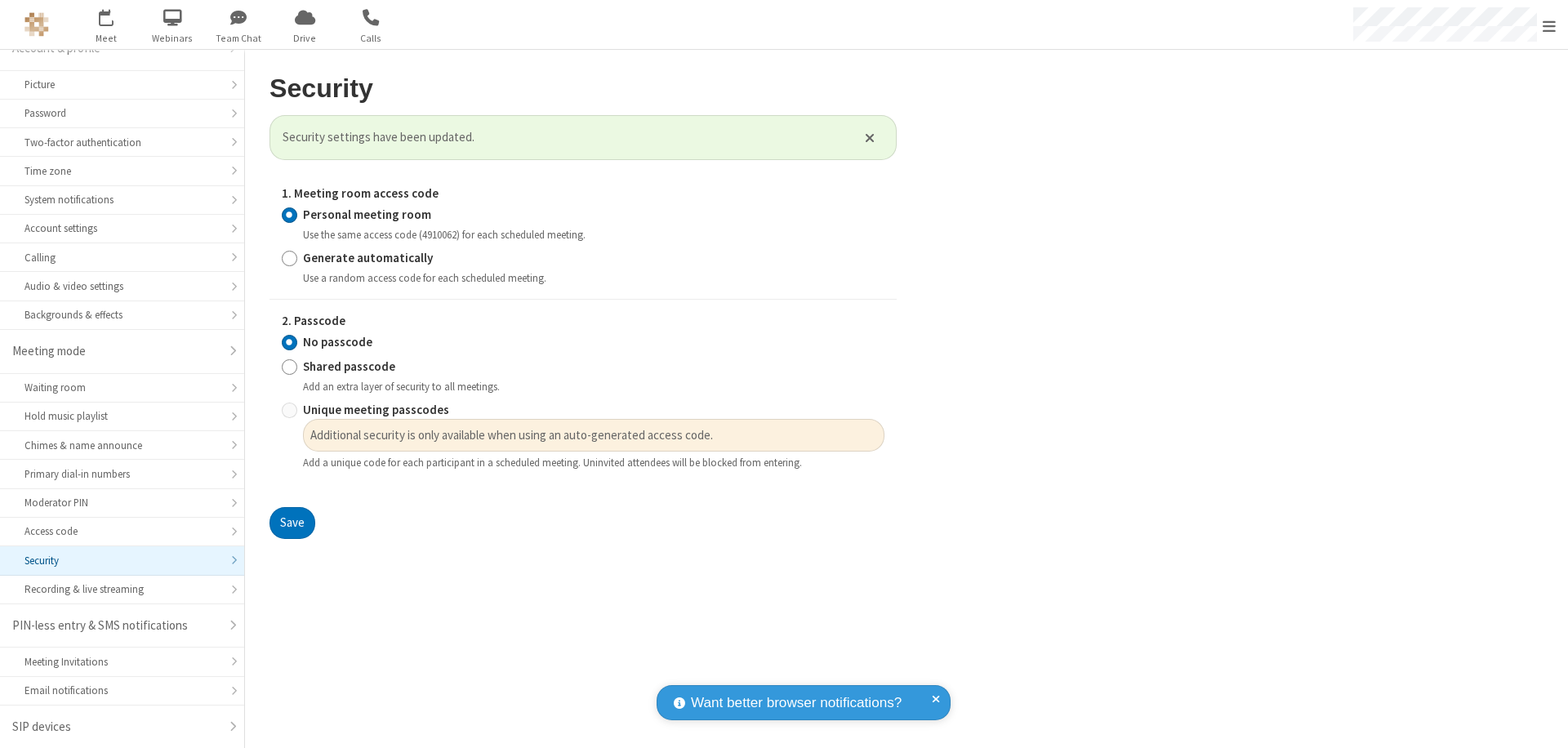
click at [1549, 25] on span "Open menu" at bounding box center [1549, 26] width 13 height 16
